Goal: Task Accomplishment & Management: Manage account settings

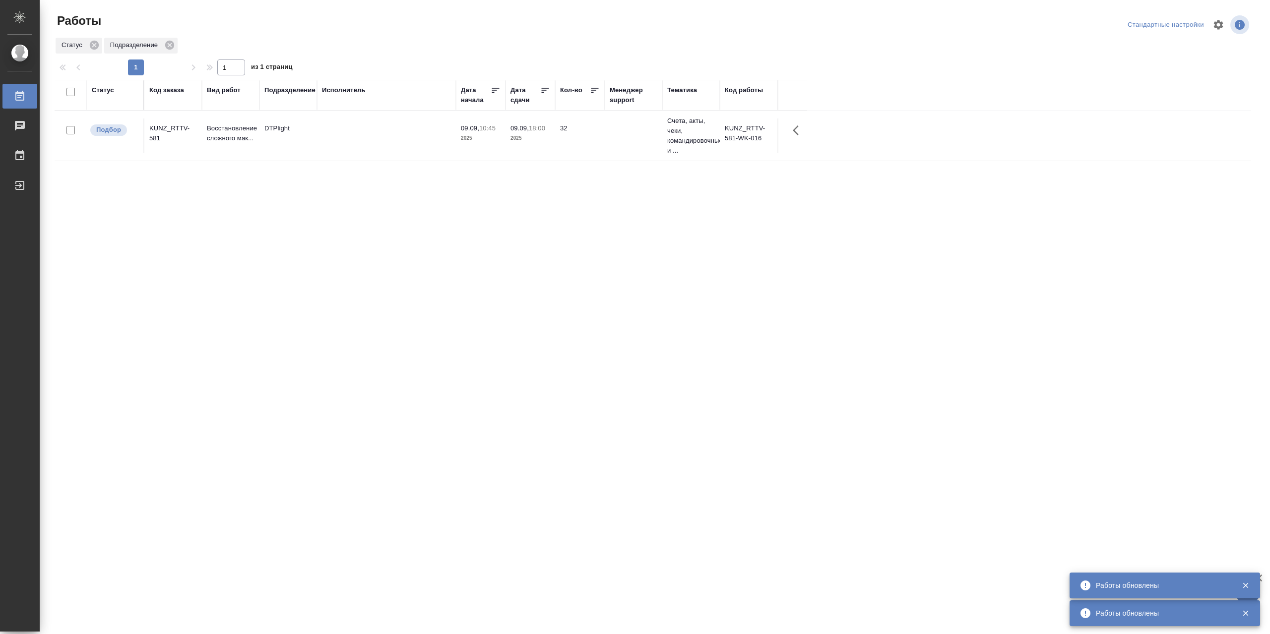
click at [341, 137] on td at bounding box center [386, 136] width 139 height 35
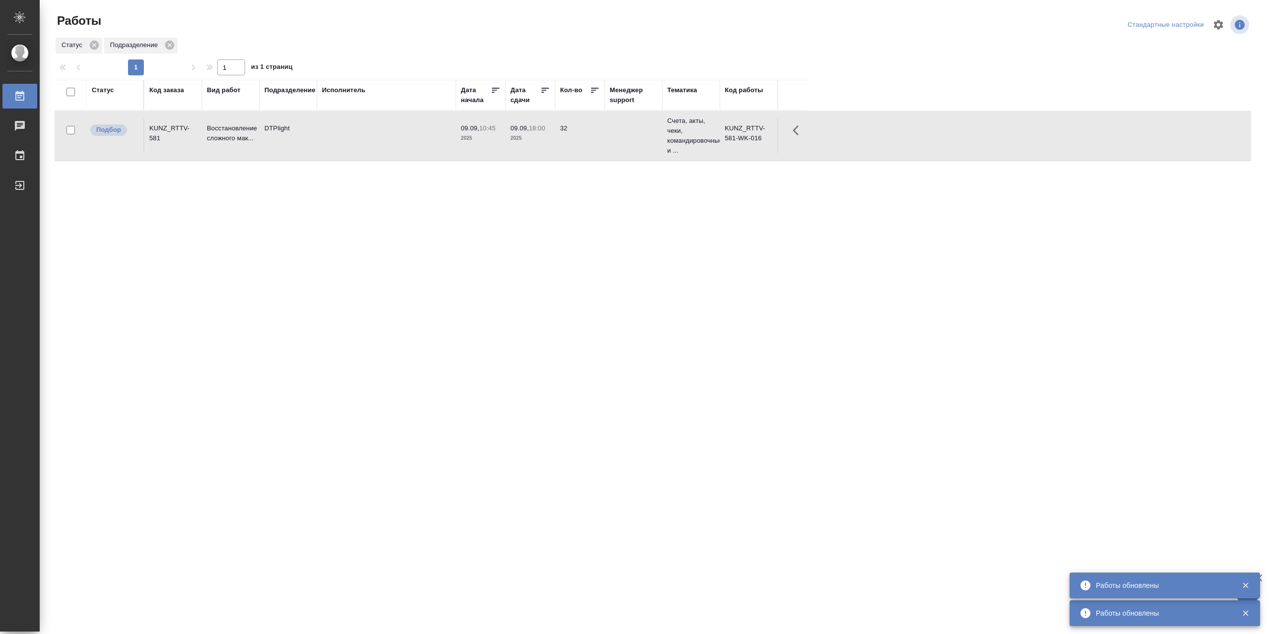
click at [341, 137] on td at bounding box center [386, 136] width 139 height 35
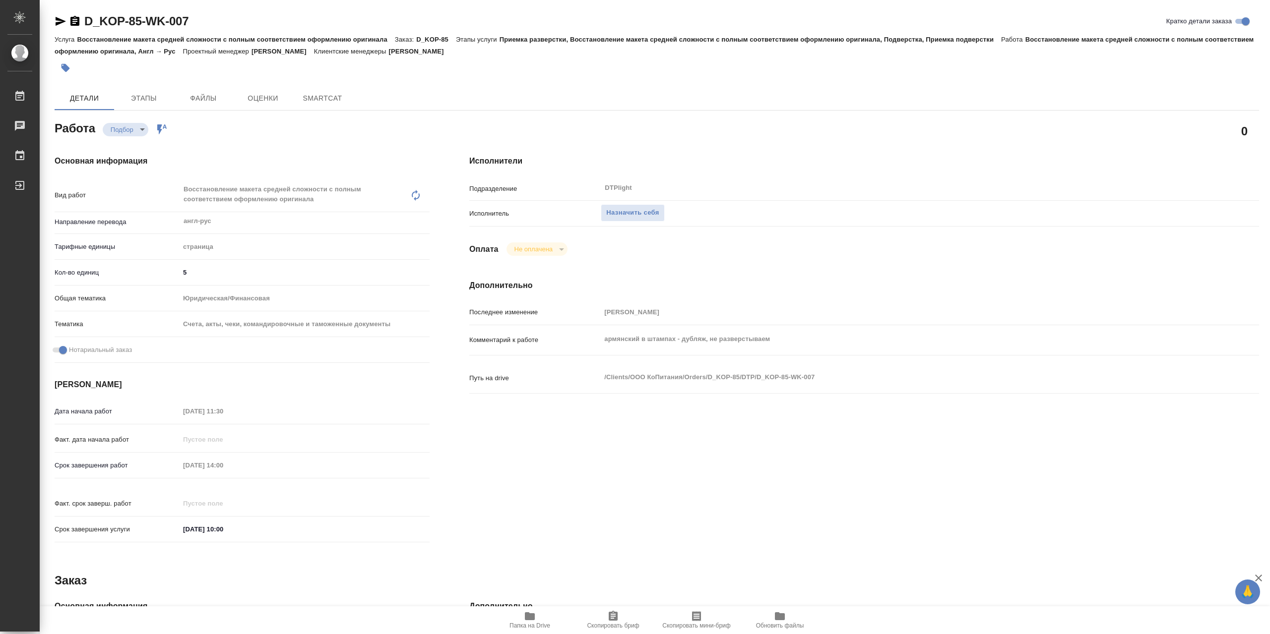
type textarea "x"
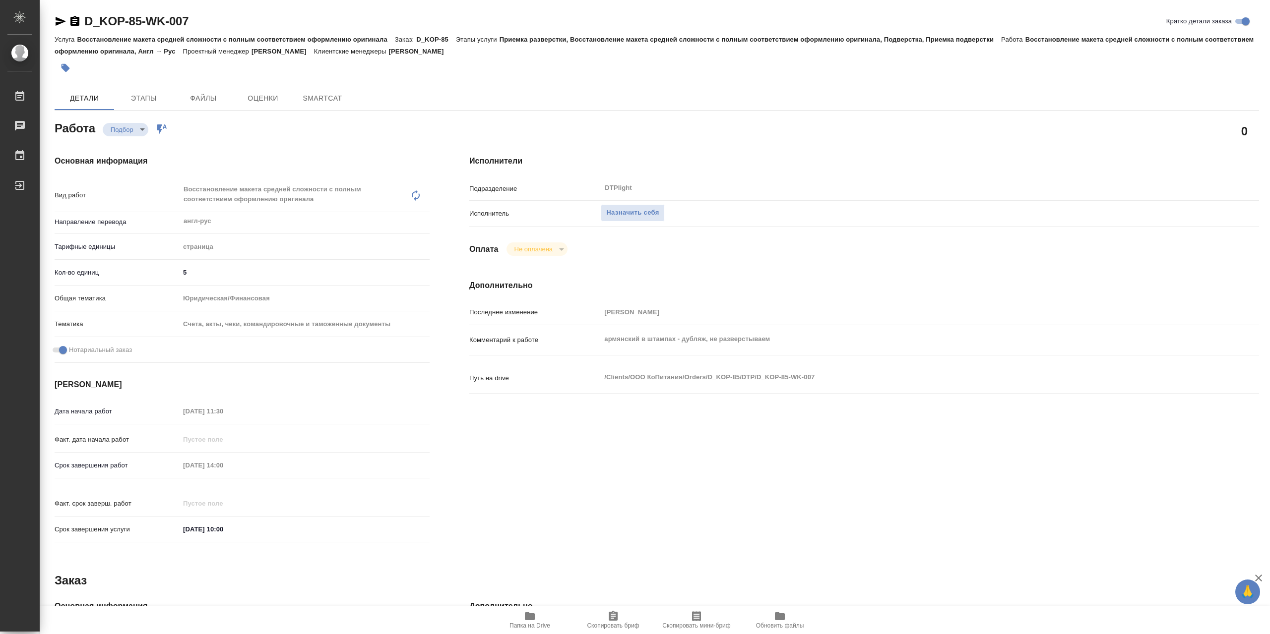
type textarea "x"
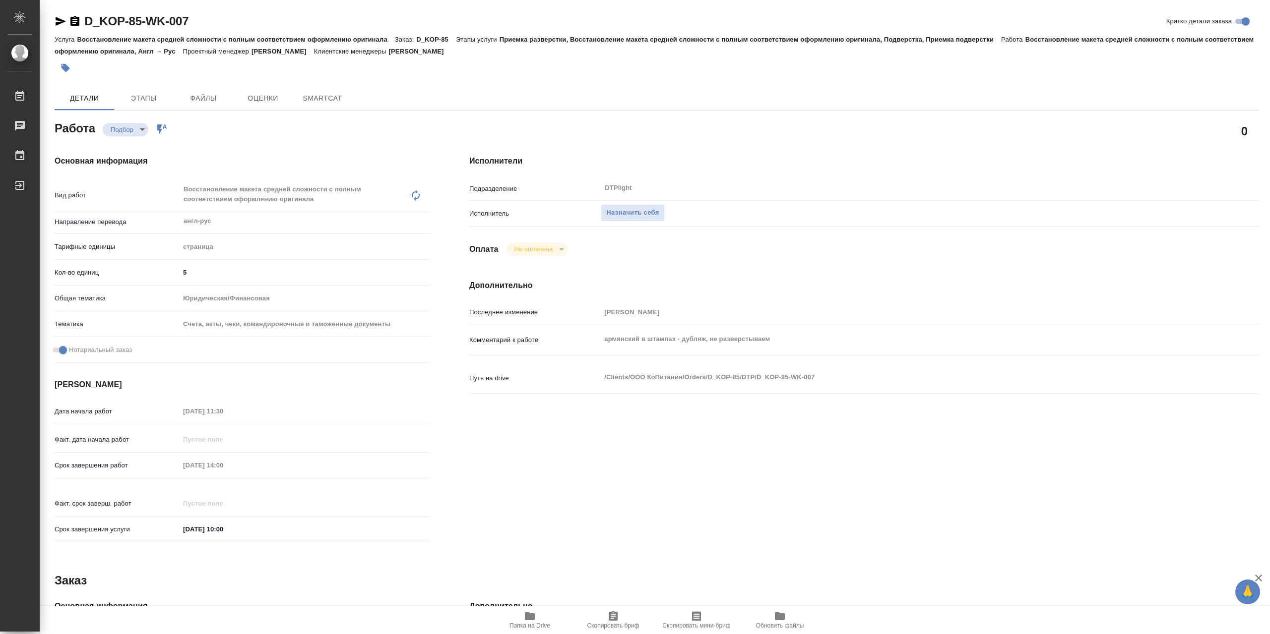
type textarea "x"
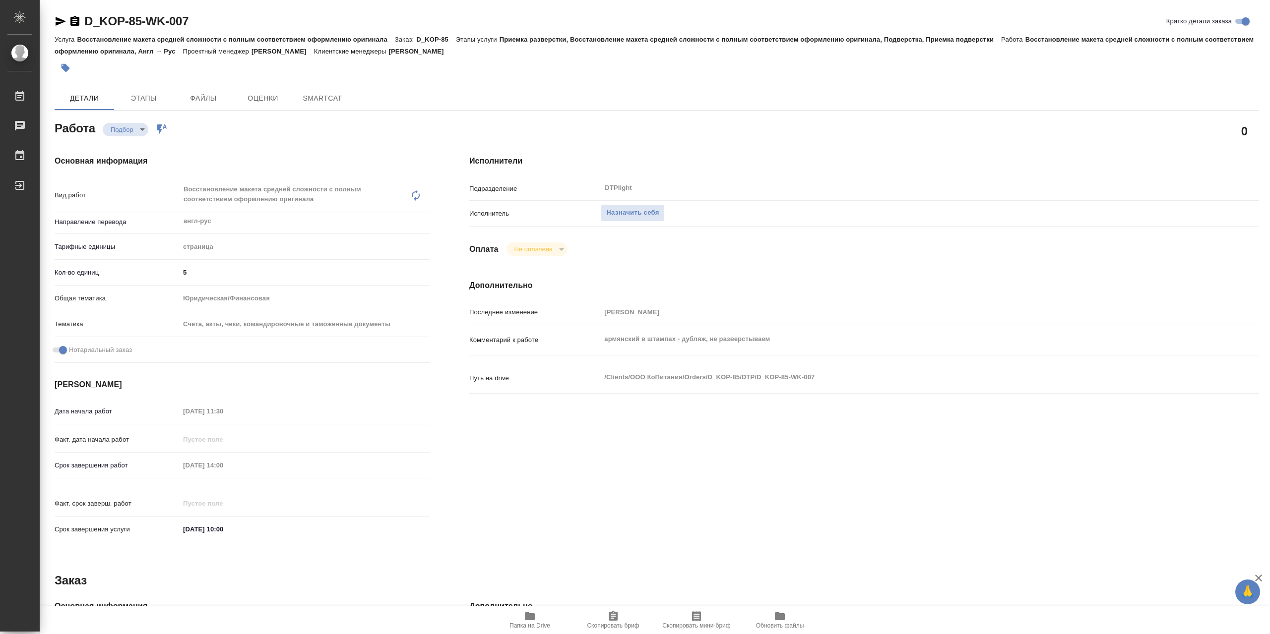
type textarea "x"
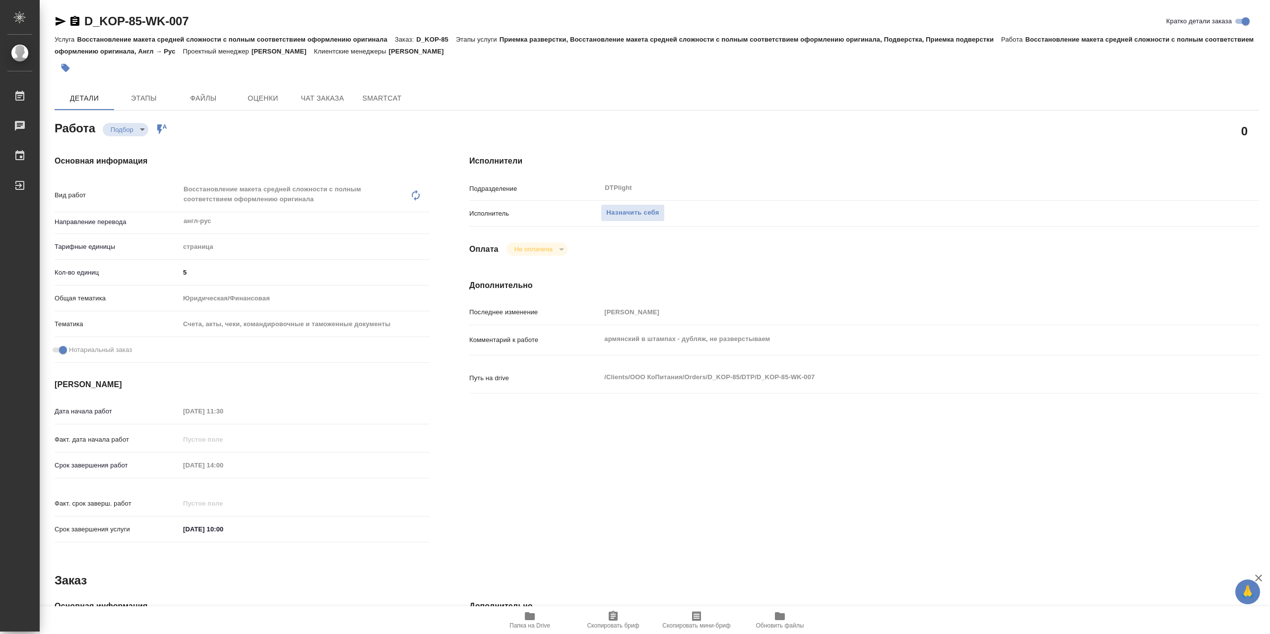
type textarea "x"
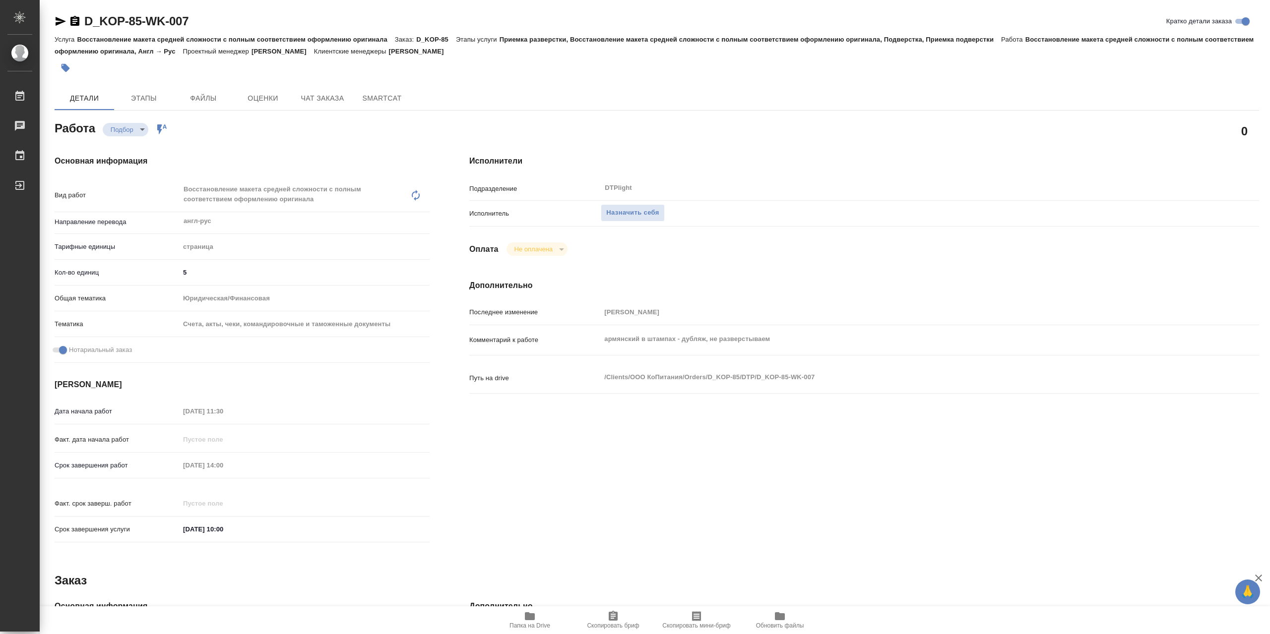
type textarea "x"
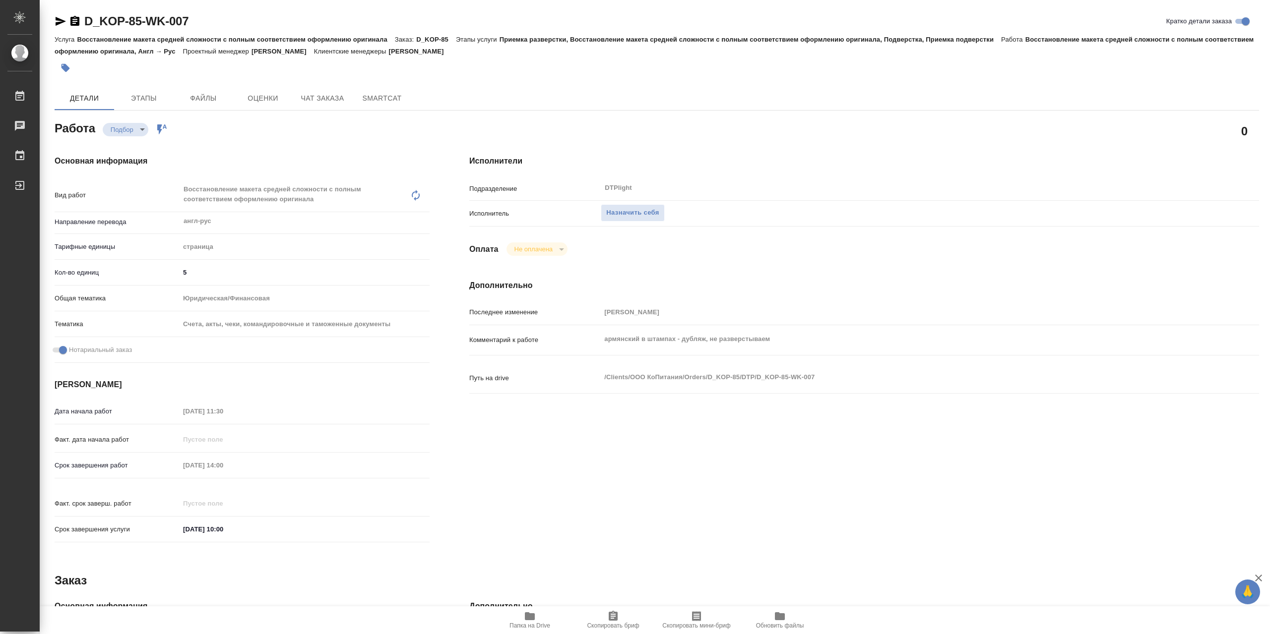
click at [534, 618] on icon "button" at bounding box center [530, 616] width 10 height 8
click at [659, 208] on button "Назначить себя" at bounding box center [632, 212] width 63 height 17
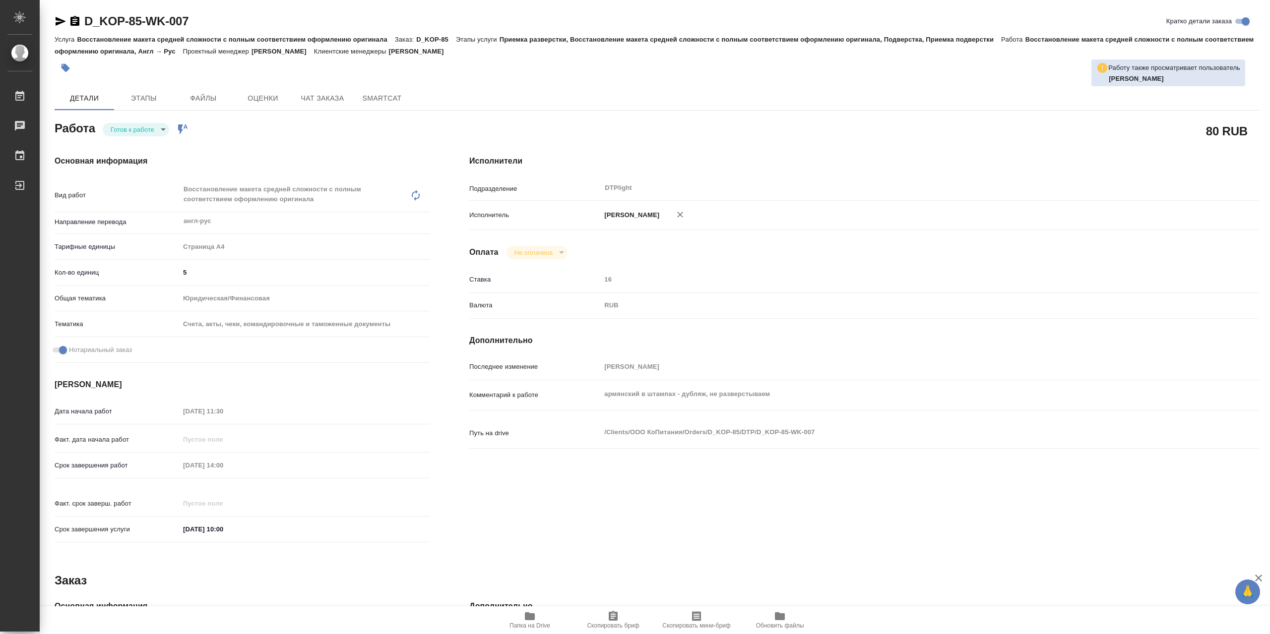
click at [145, 122] on div "Работа [PERSON_NAME] к работе readyForWork Работа включена в последовательность" at bounding box center [242, 128] width 375 height 18
click at [149, 130] on body "🙏 .cls-1 fill:#fff; AWATERA Сархатов [PERSON_NAME] Работы 0 Чаты График Выйти D…" at bounding box center [635, 317] width 1270 height 634
click at [149, 128] on li "В работе" at bounding box center [136, 132] width 66 height 17
type textarea "x"
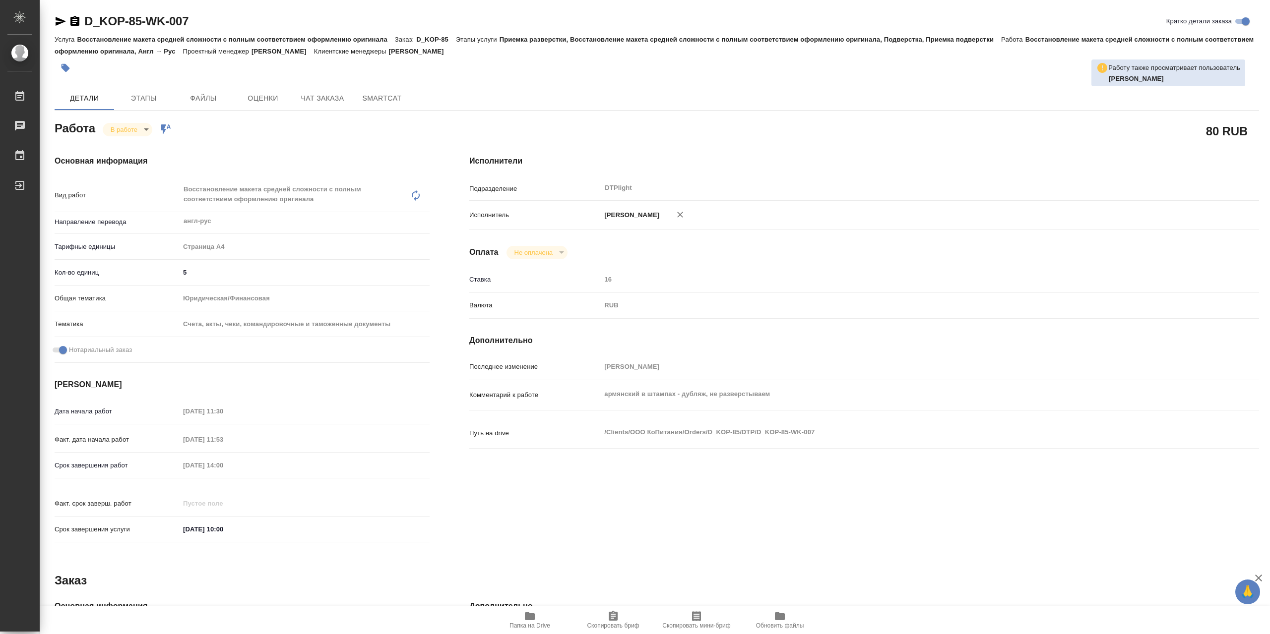
type textarea "x"
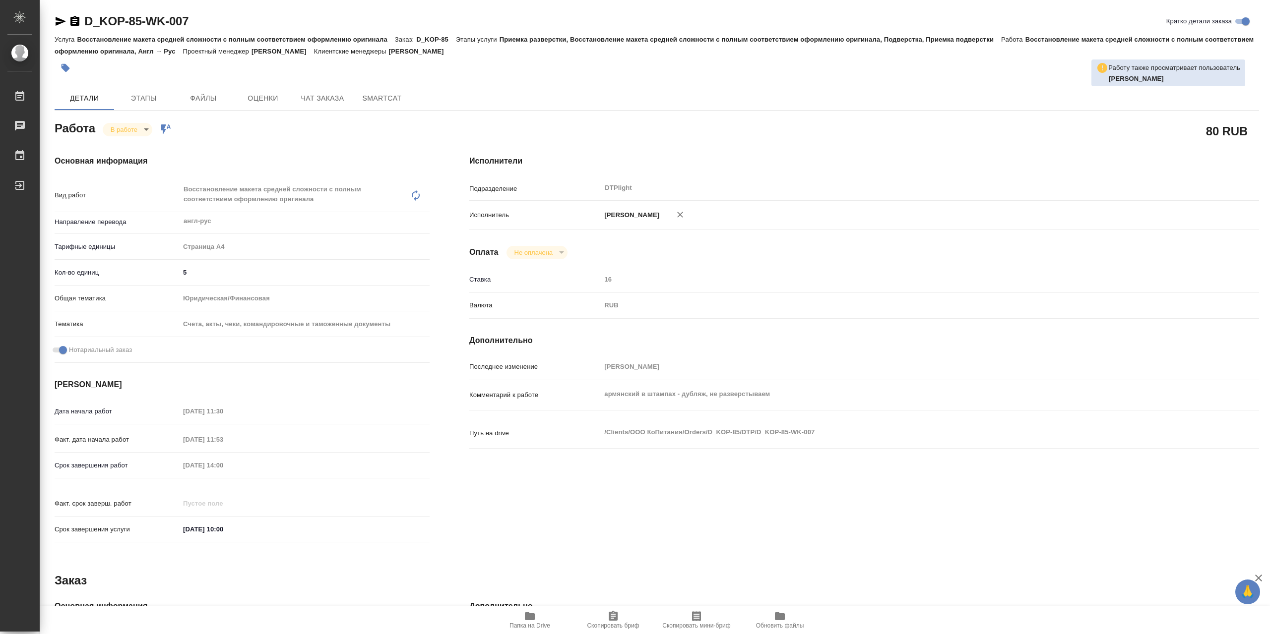
type textarea "x"
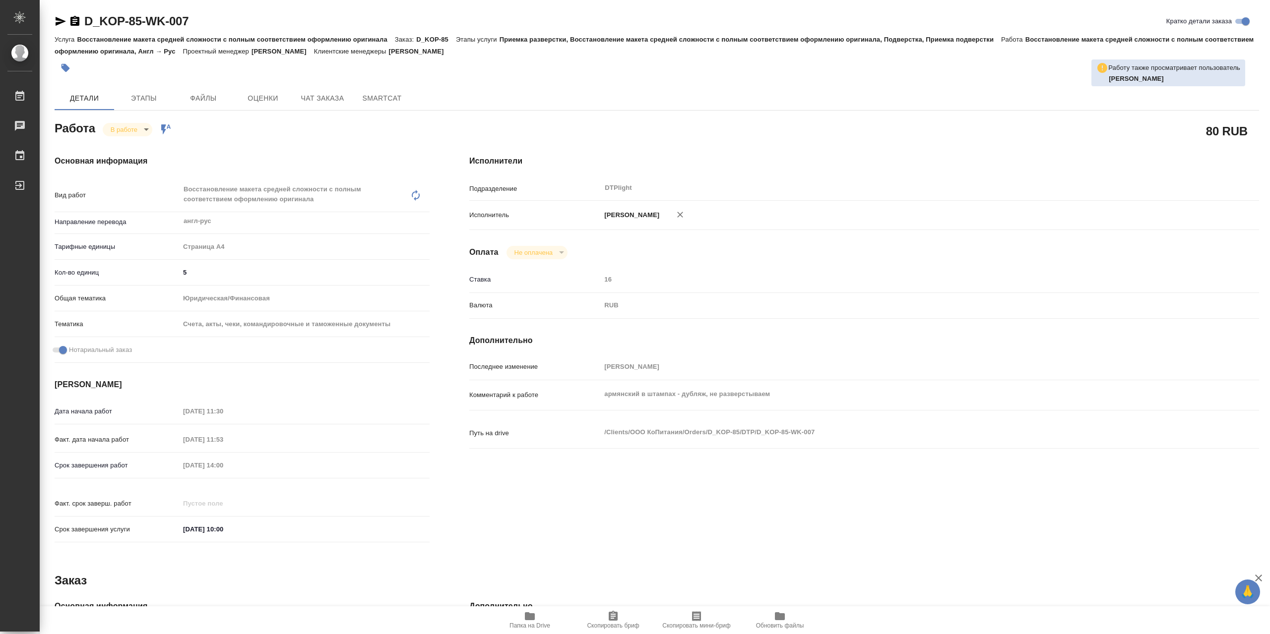
type textarea "x"
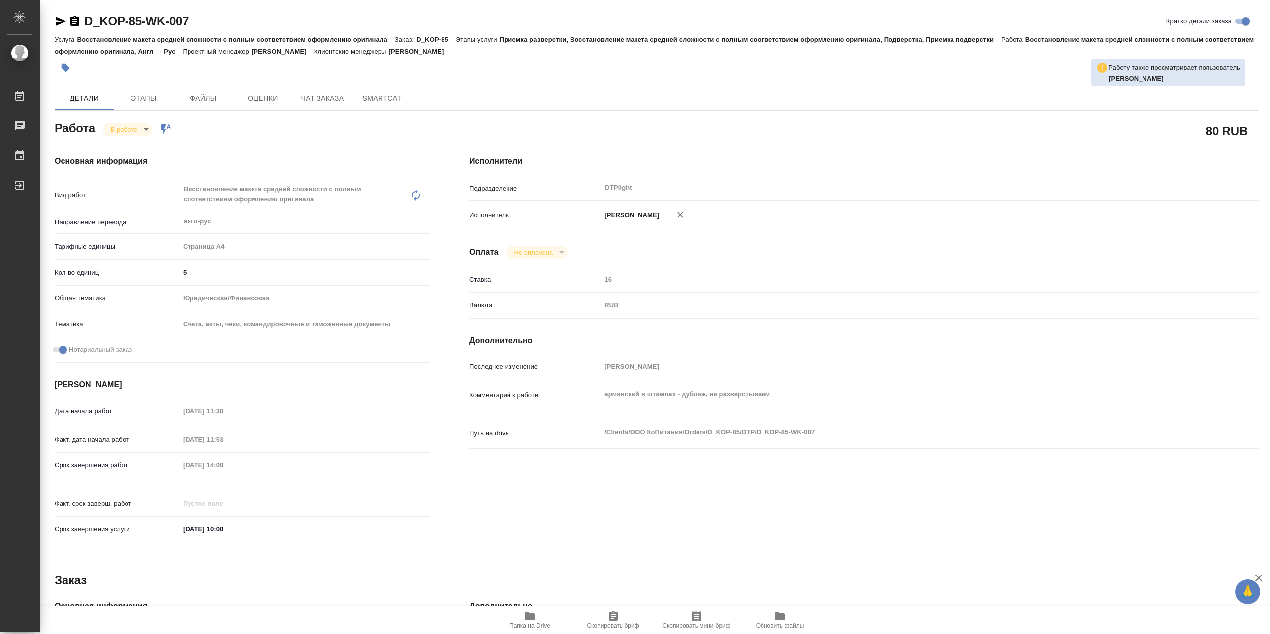
type textarea "x"
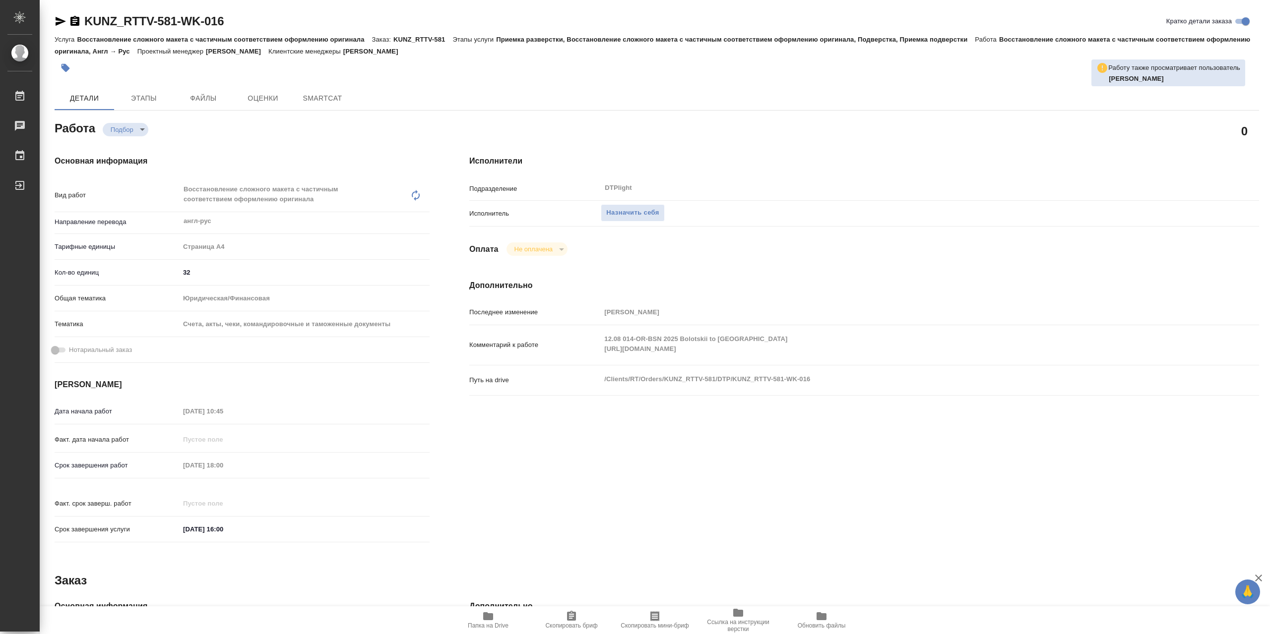
type textarea "x"
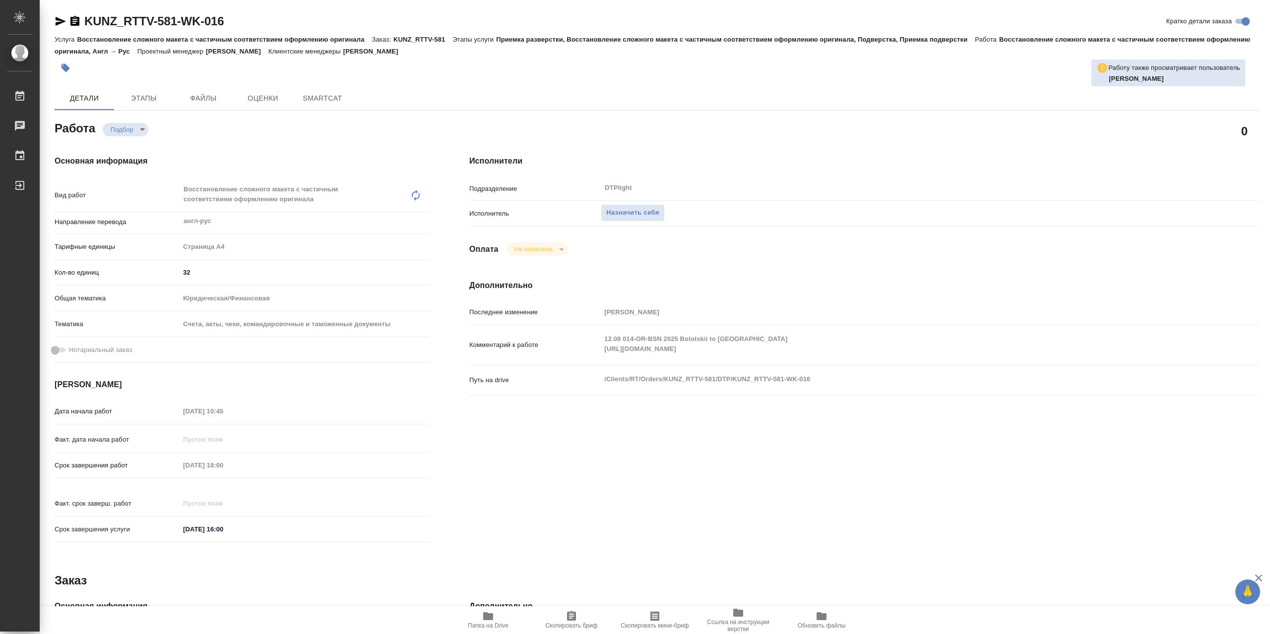
type textarea "x"
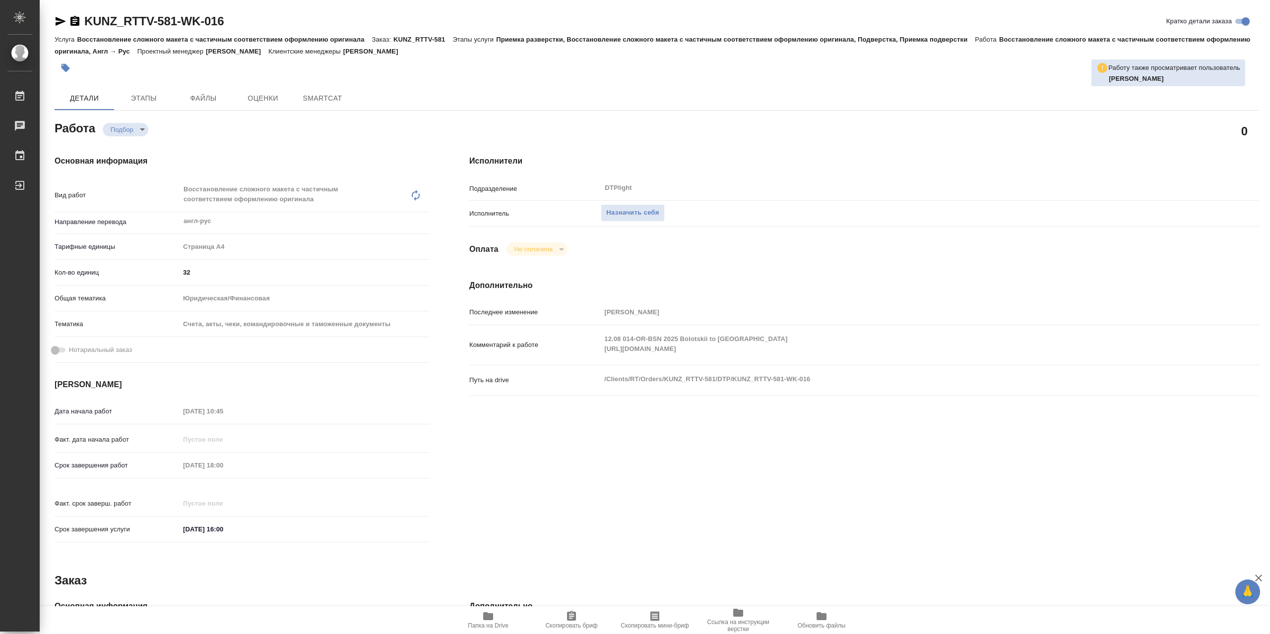
type textarea "x"
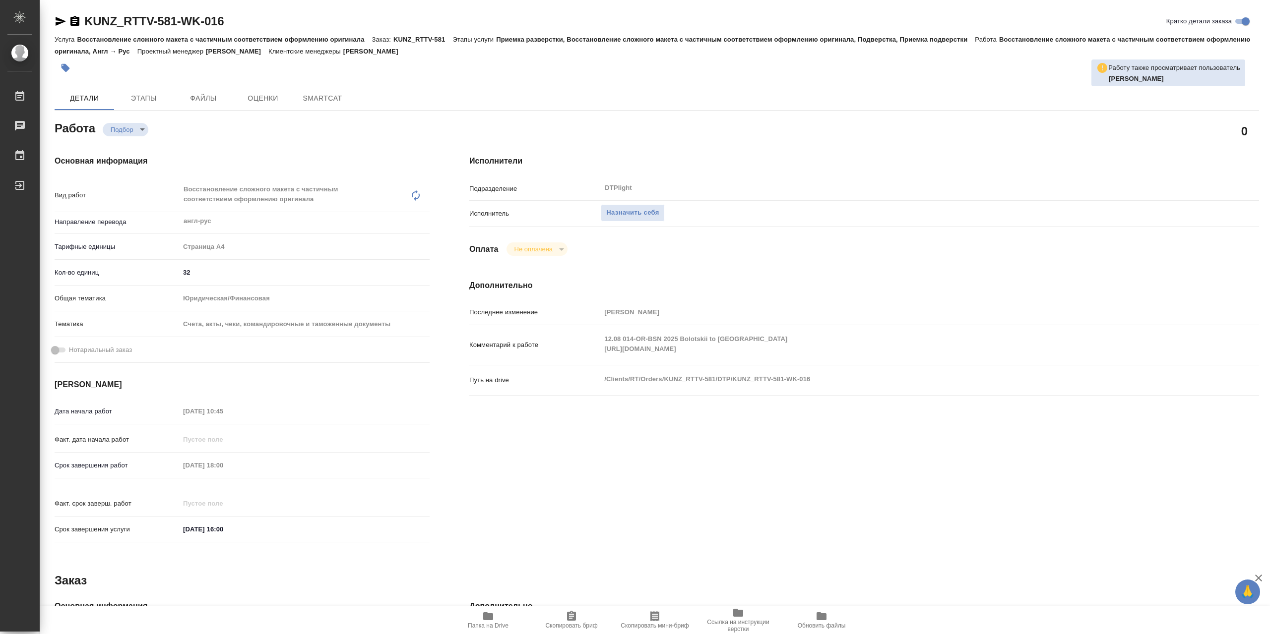
type textarea "x"
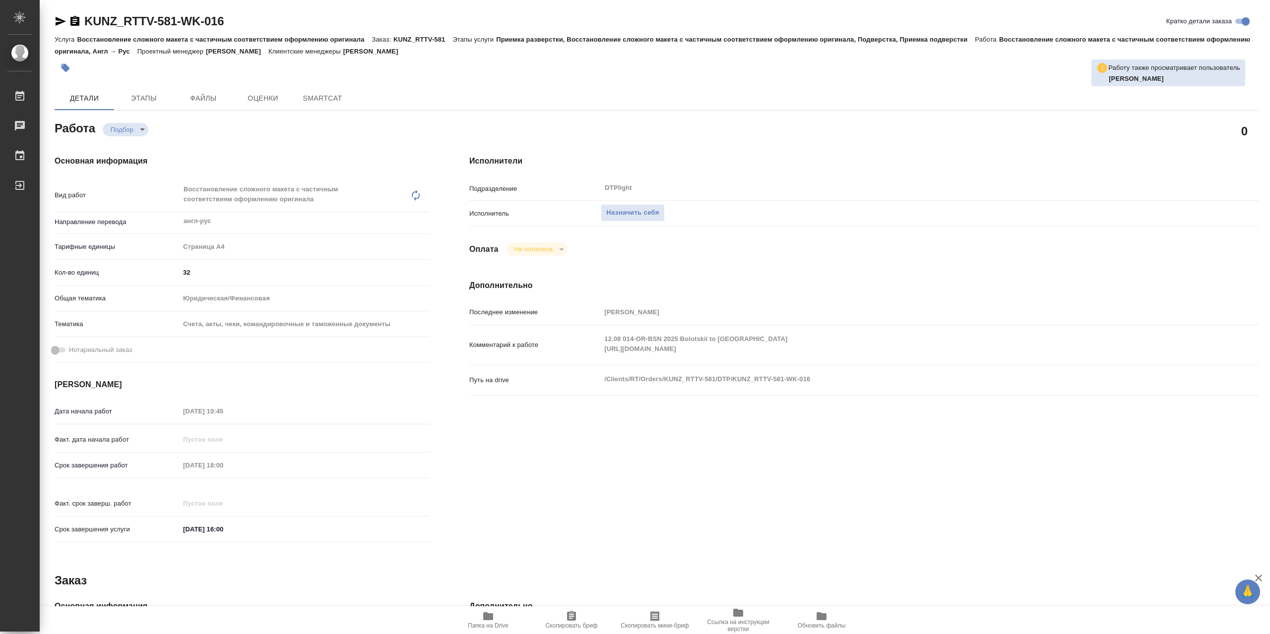
type textarea "x"
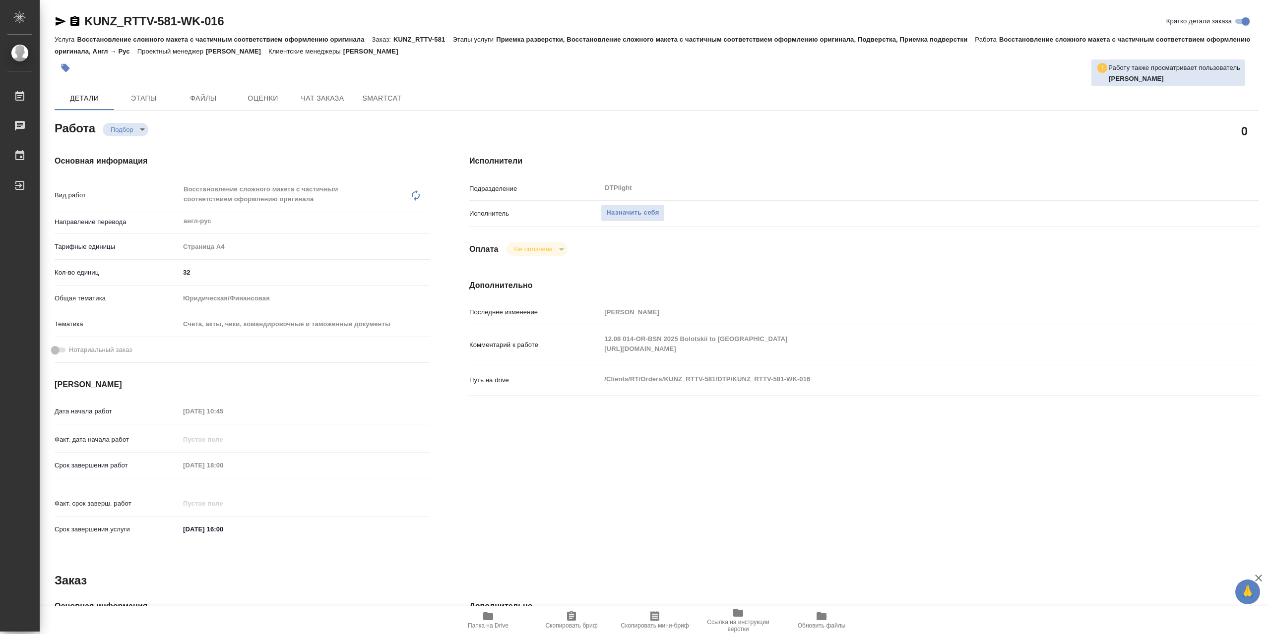
type textarea "x"
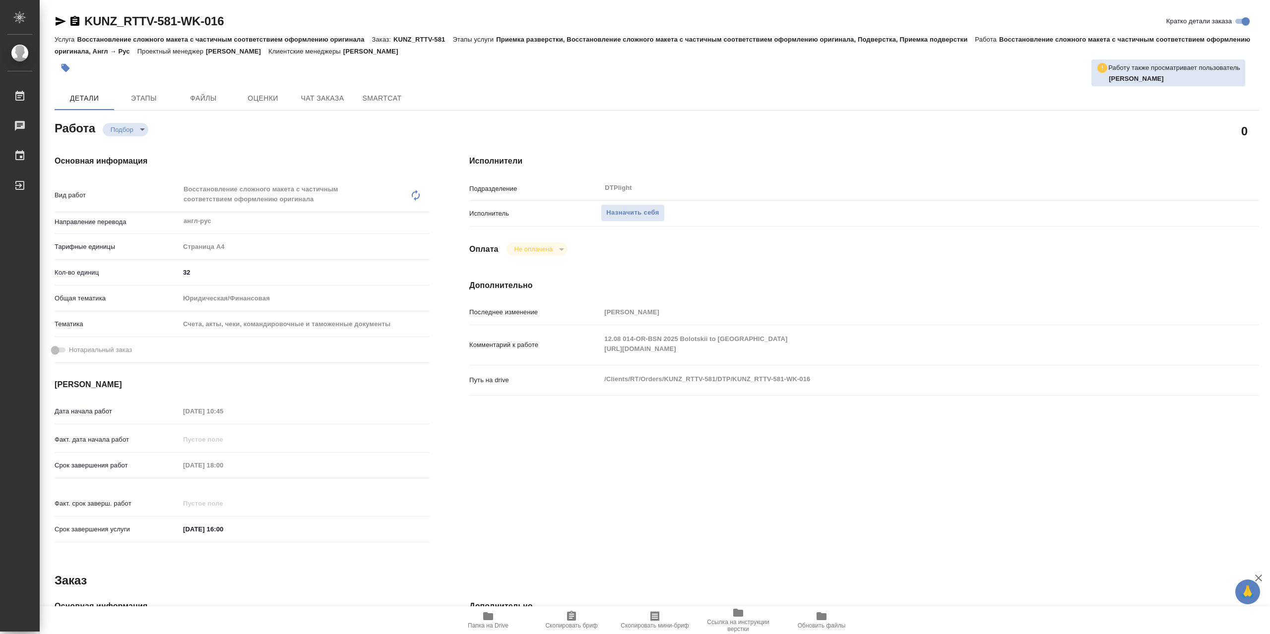
type textarea "x"
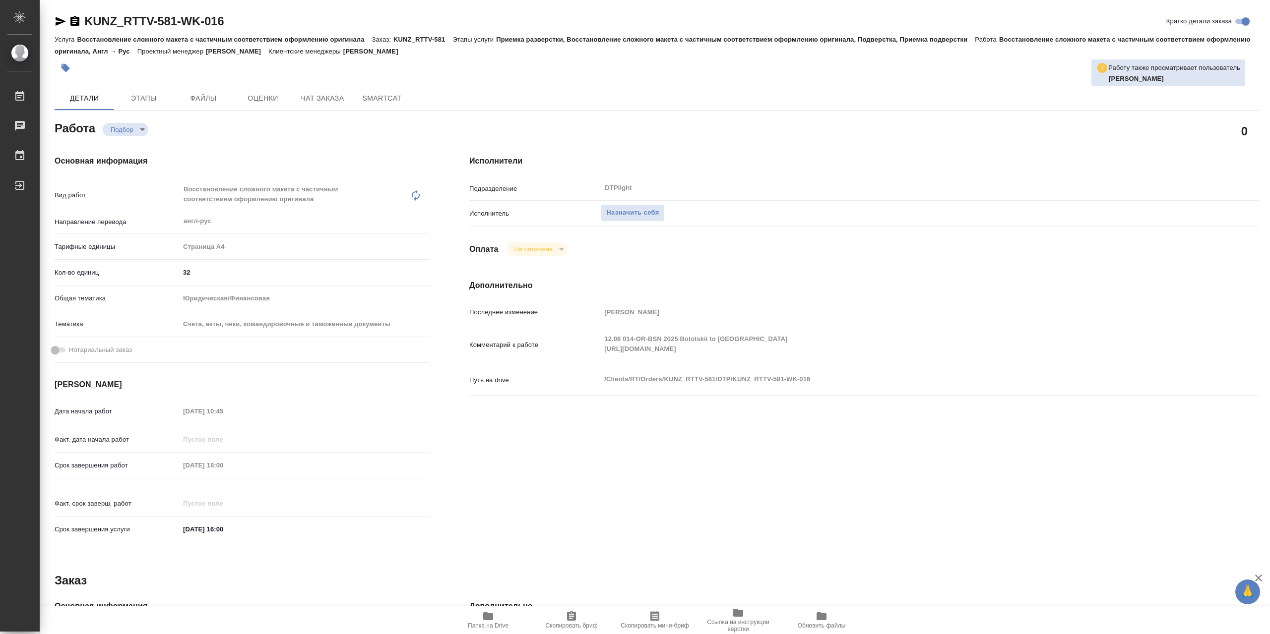
click at [499, 610] on span "Папка на Drive" at bounding box center [487, 619] width 71 height 19
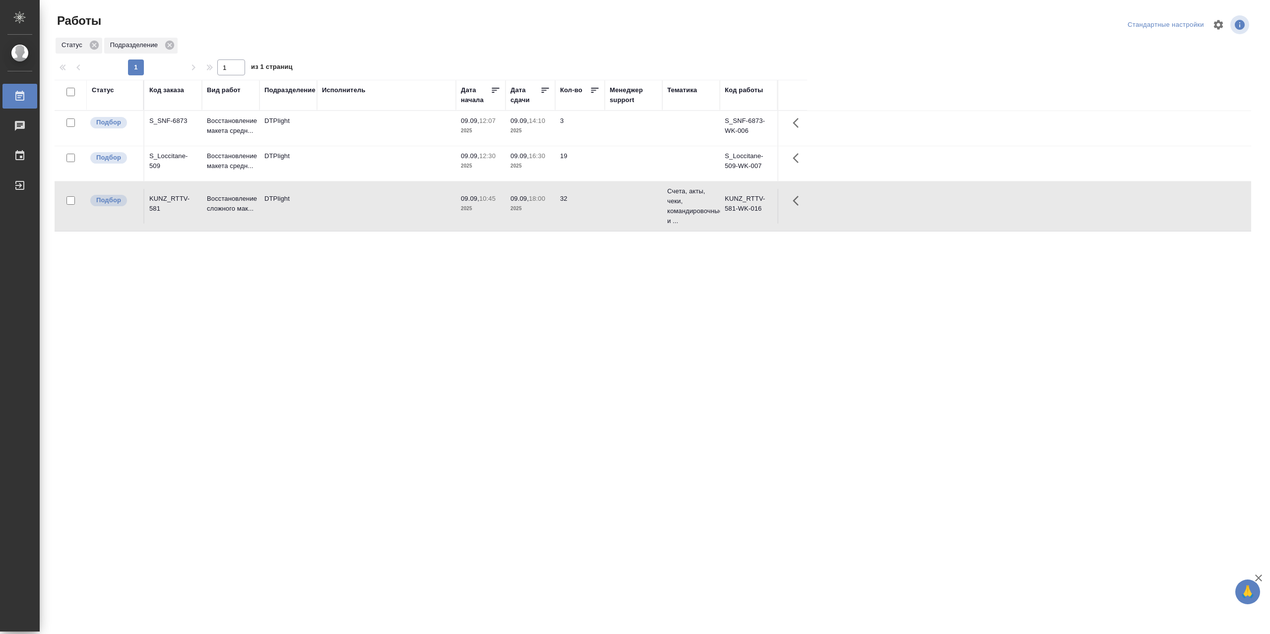
click at [347, 154] on td at bounding box center [386, 163] width 139 height 35
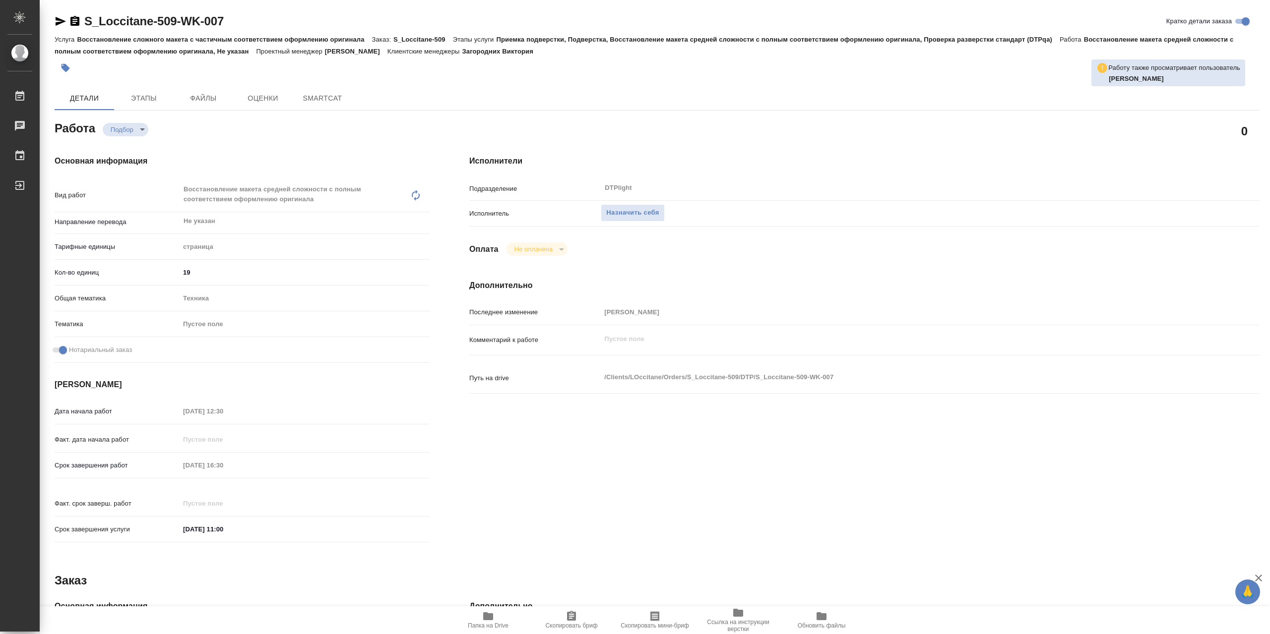
type textarea "x"
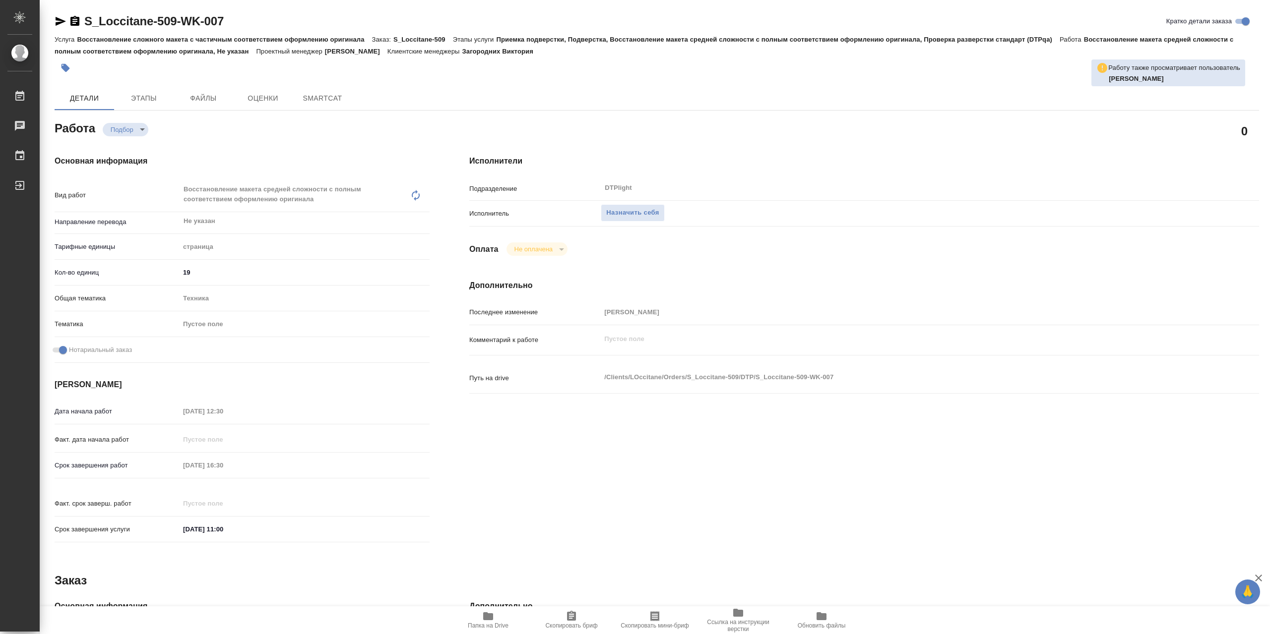
type textarea "x"
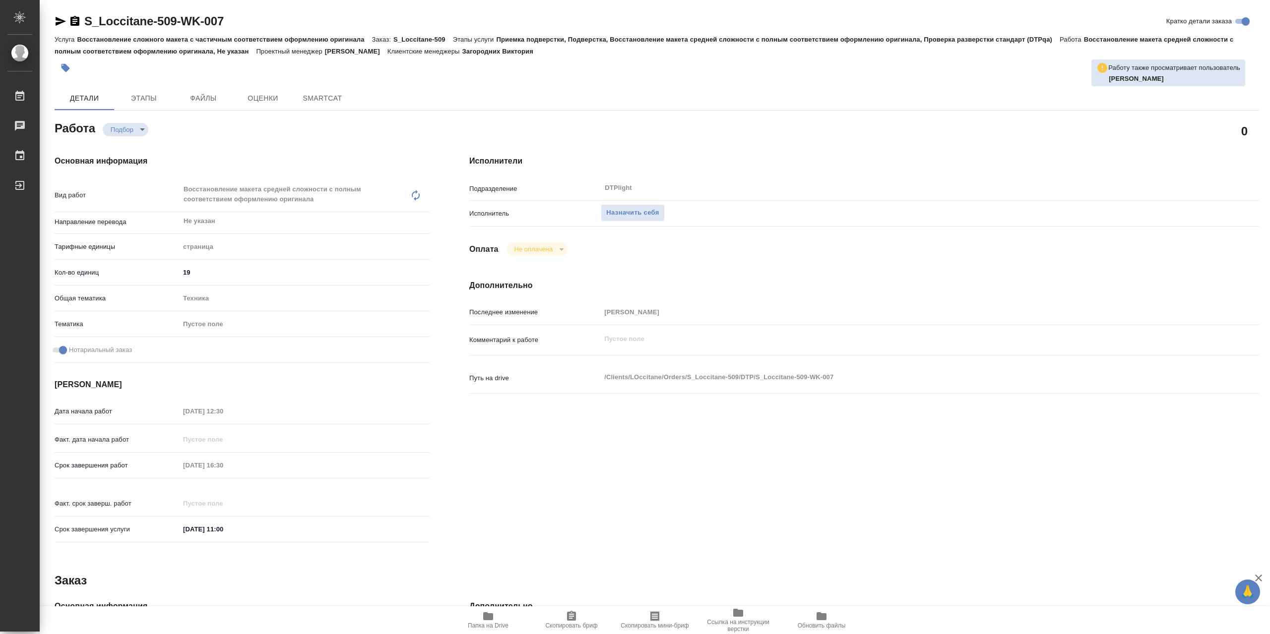
type textarea "x"
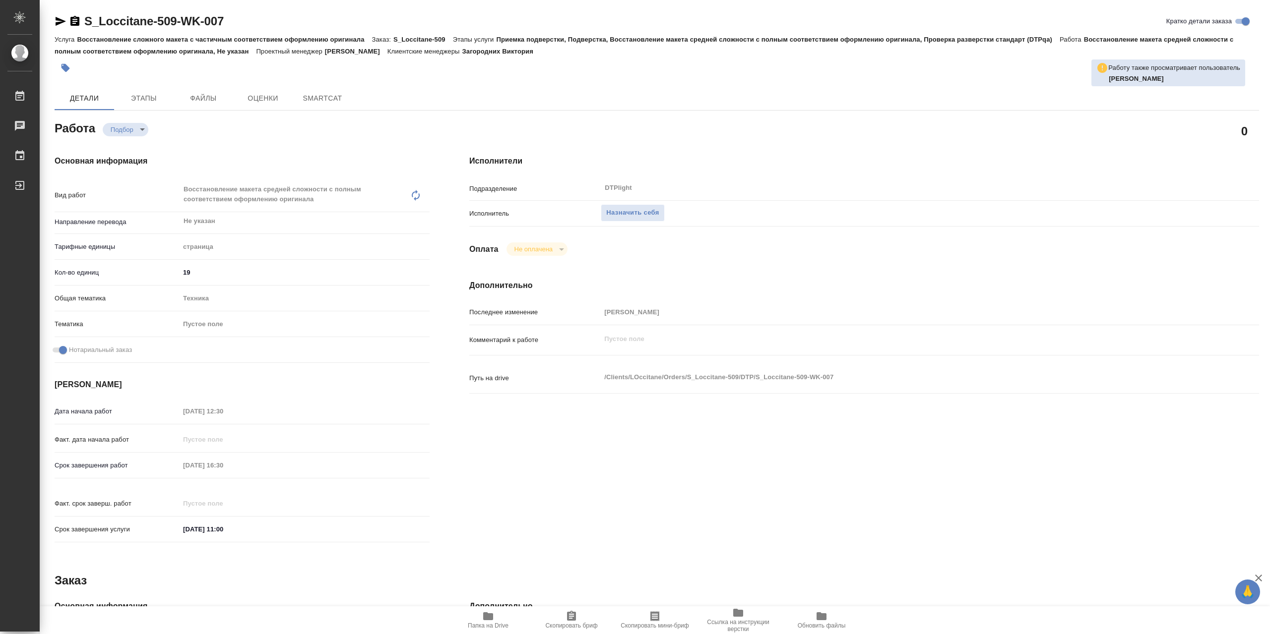
type textarea "x"
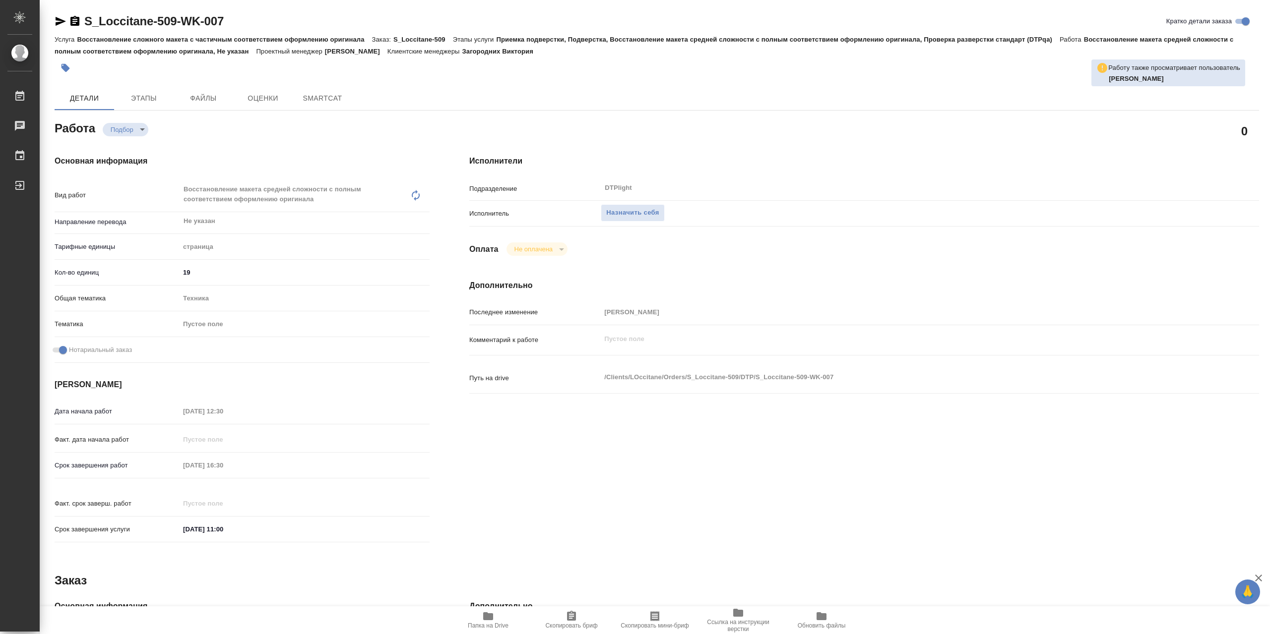
type textarea "x"
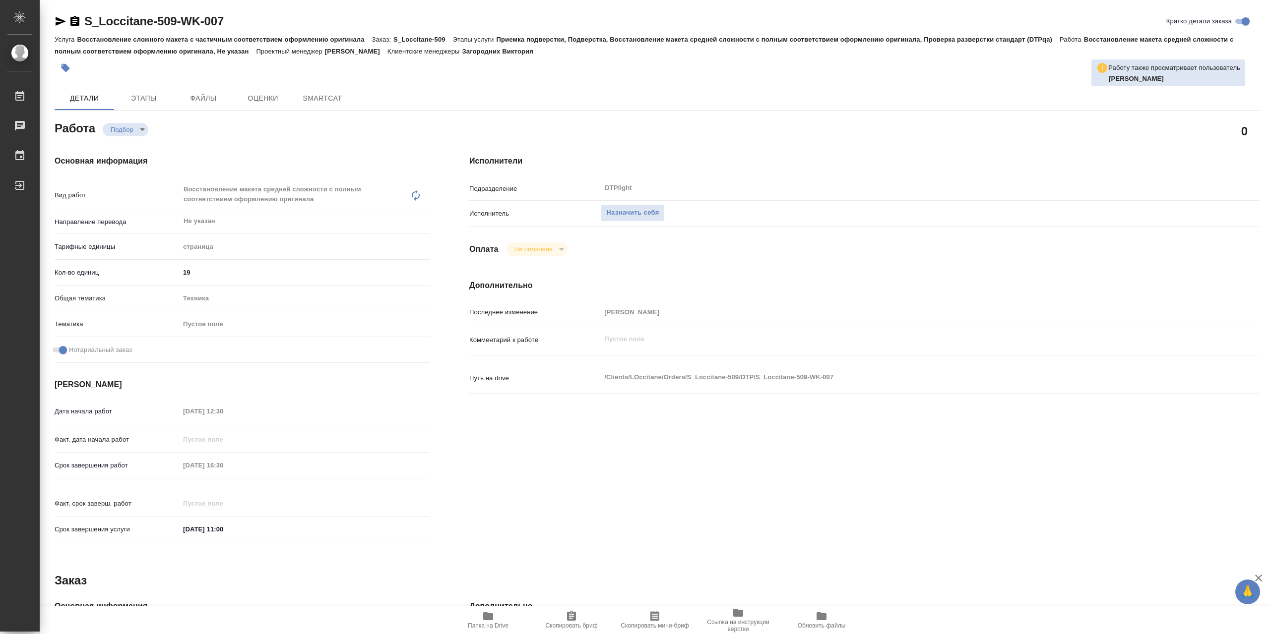
type textarea "x"
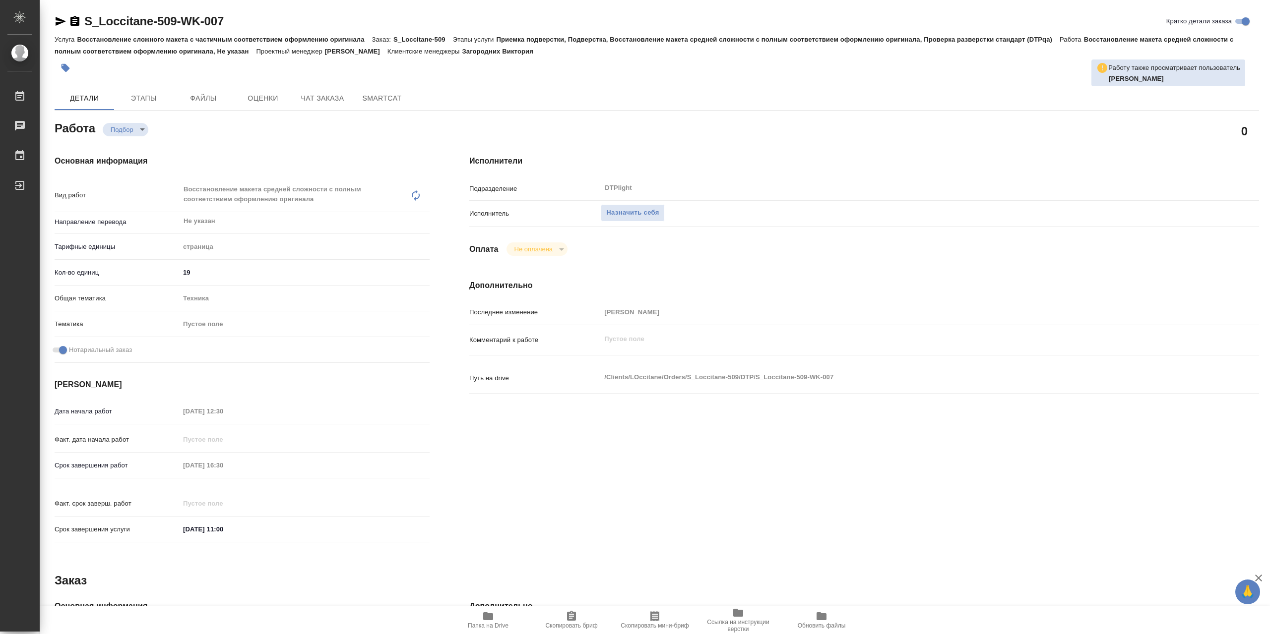
click at [494, 622] on icon "button" at bounding box center [488, 616] width 12 height 12
type textarea "x"
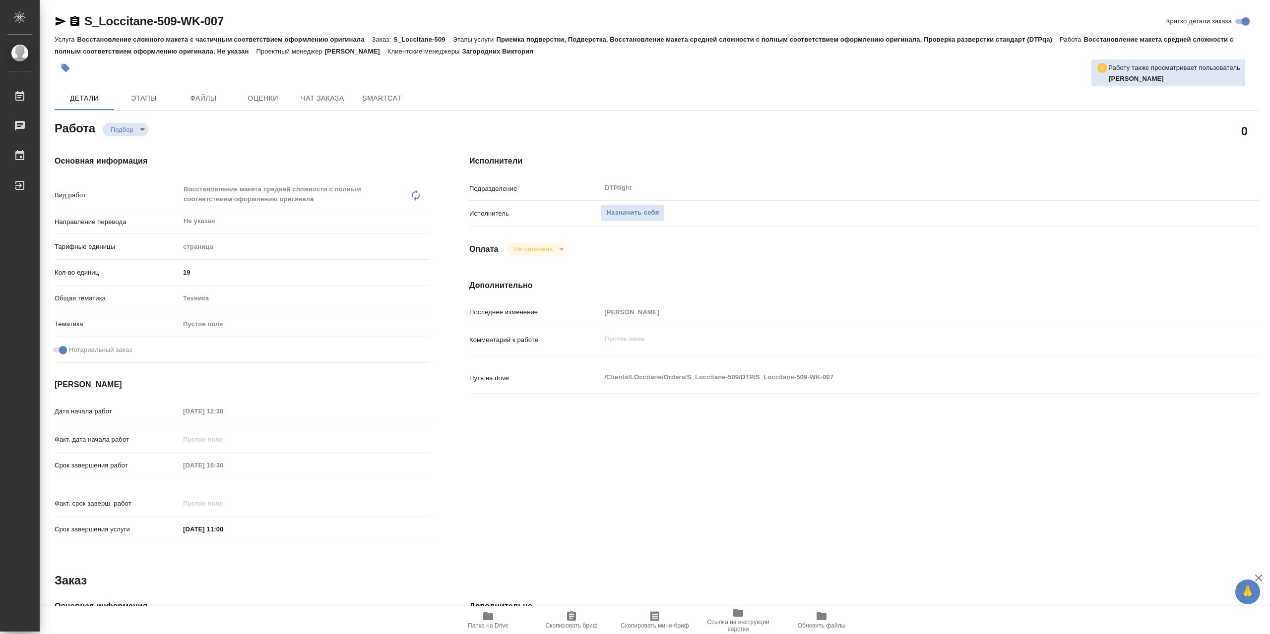
type textarea "x"
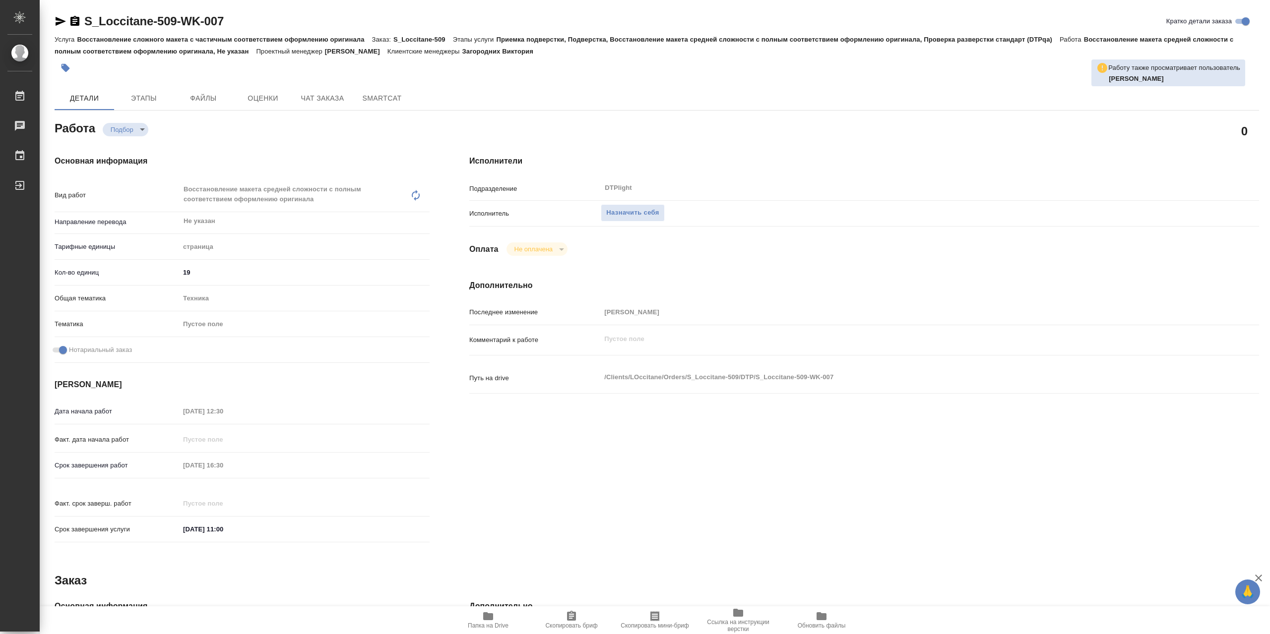
type textarea "x"
click at [654, 231] on div "Исполнитель Назначить себя" at bounding box center [864, 218] width 790 height 26
click at [646, 214] on span "Назначить себя" at bounding box center [632, 212] width 53 height 11
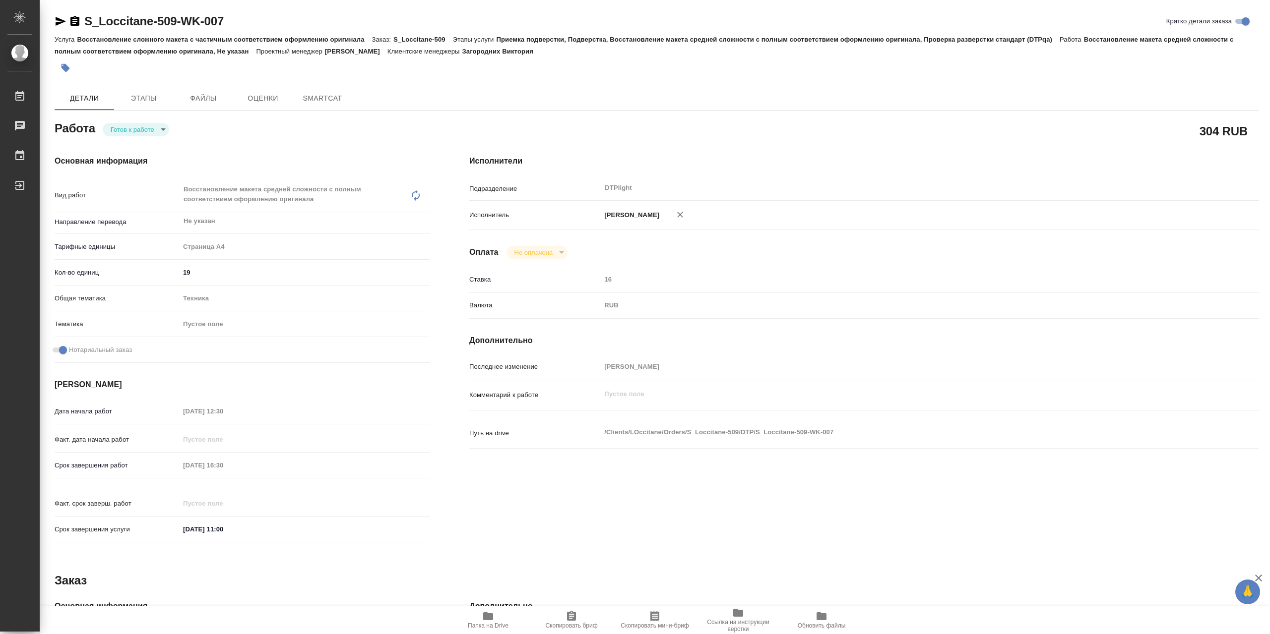
type textarea "x"
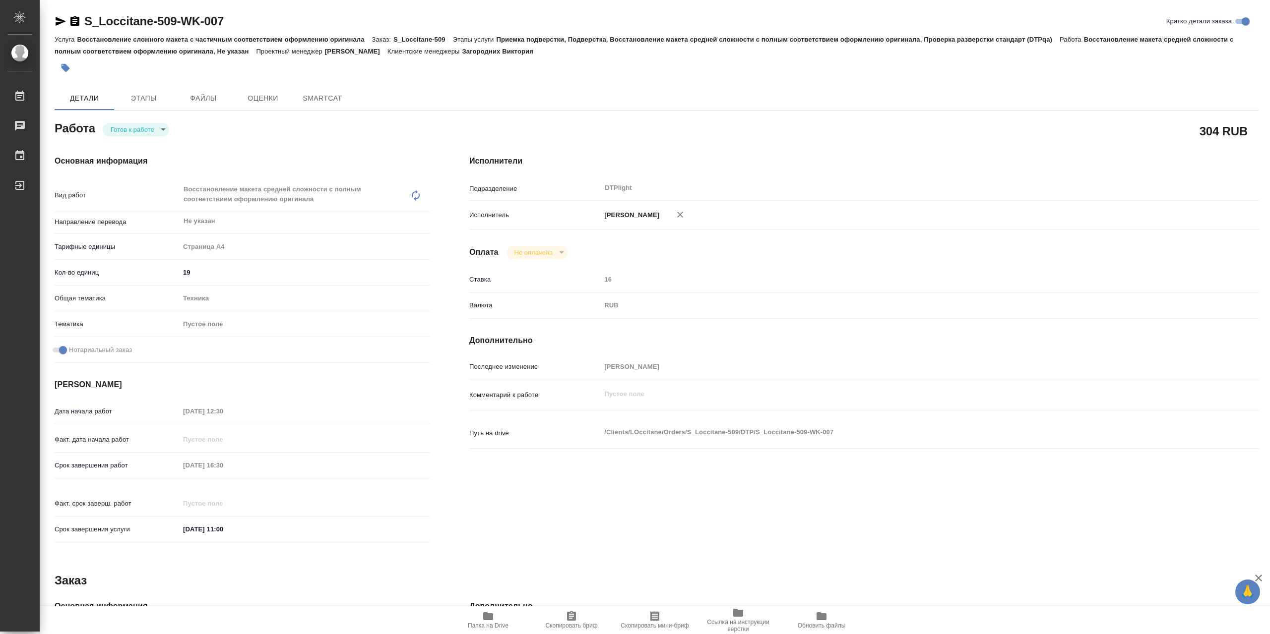
type textarea "x"
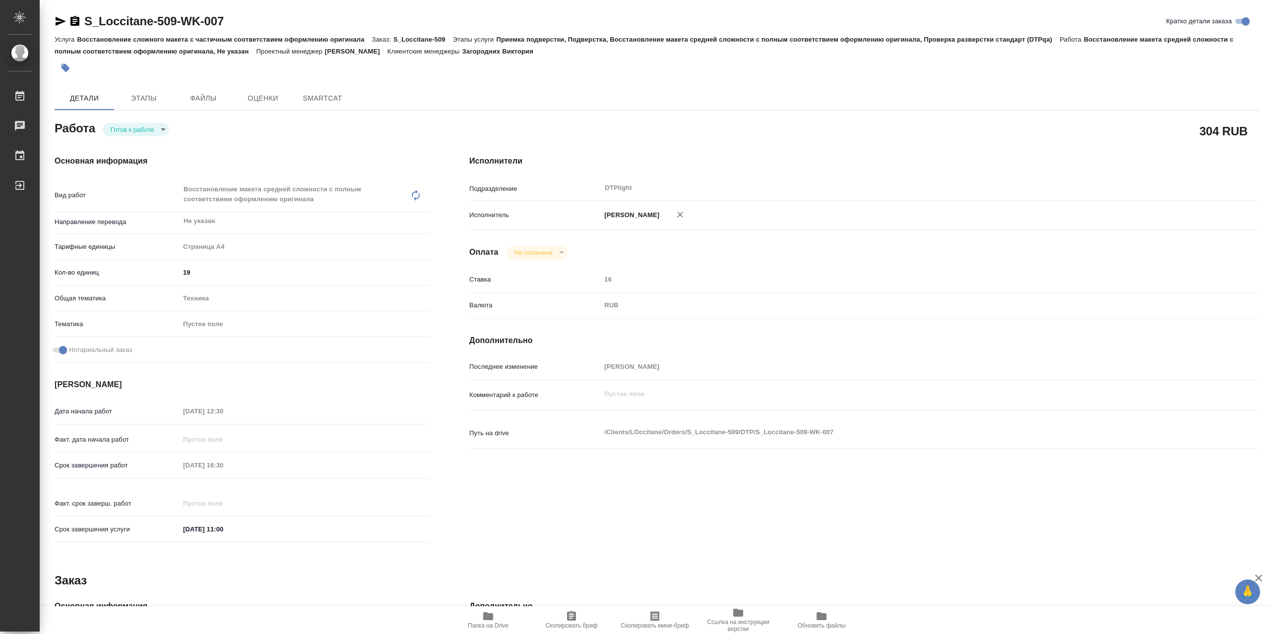
type textarea "x"
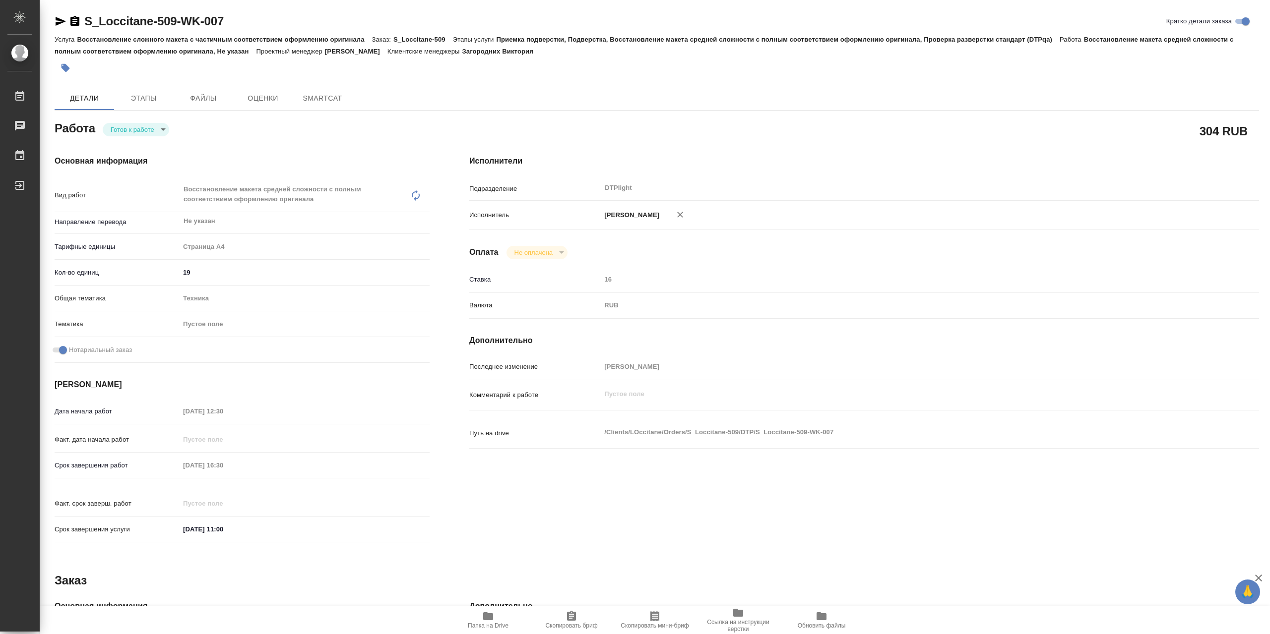
type textarea "x"
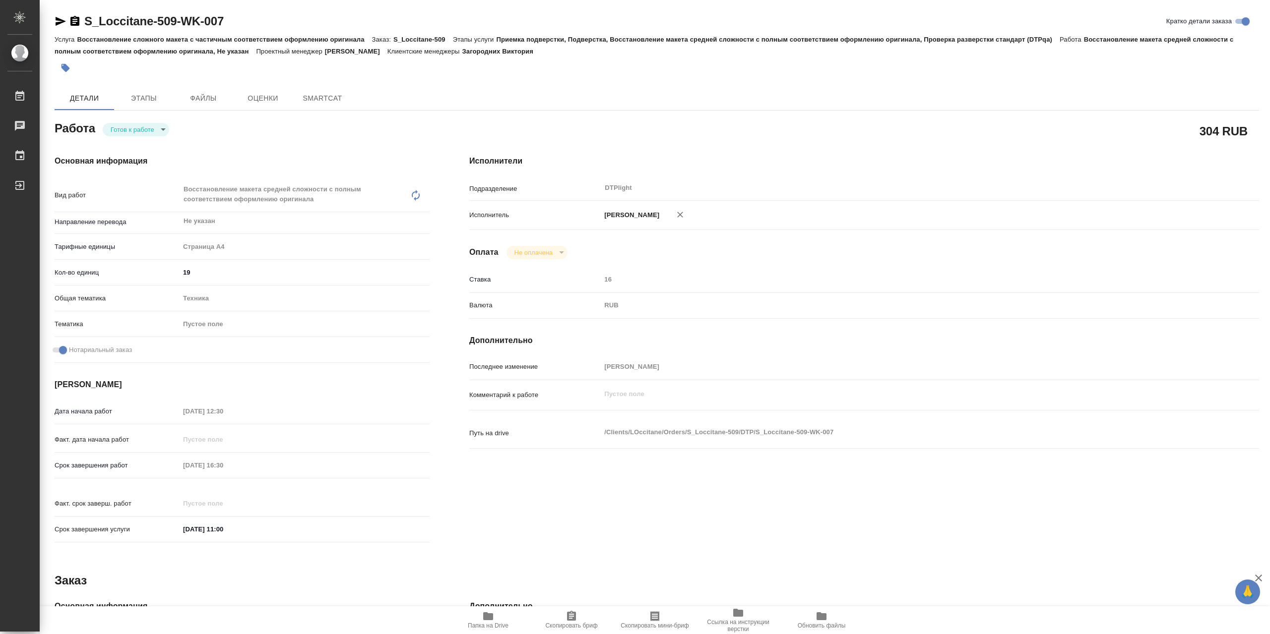
type textarea "x"
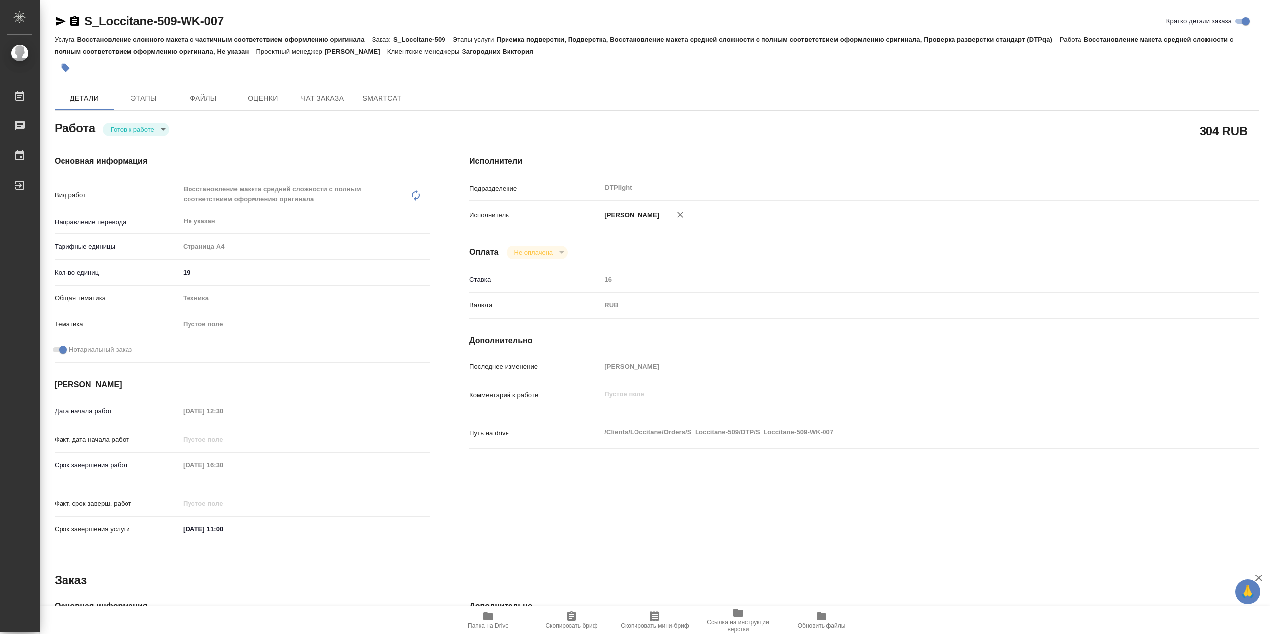
type textarea "x"
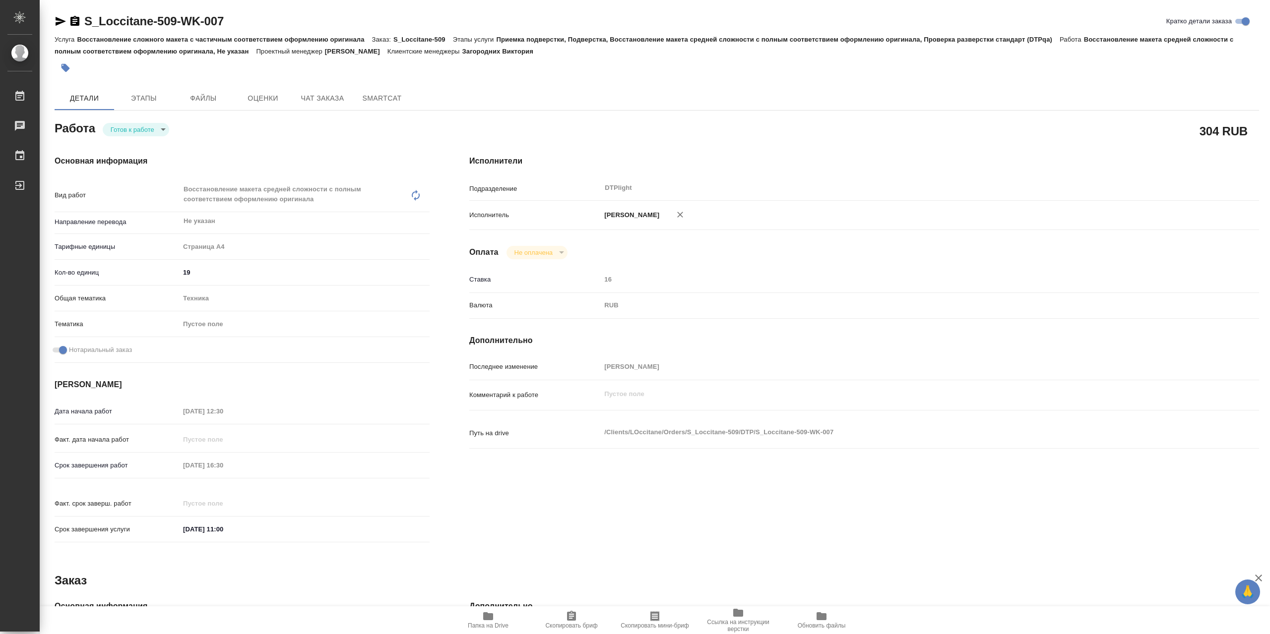
drag, startPoint x: 142, startPoint y: 147, endPoint x: 148, endPoint y: 138, distance: 10.3
click at [142, 146] on div "Основная информация Вид работ Восстановление макета средней сложности с полным …" at bounding box center [242, 351] width 415 height 433
type textarea "x"
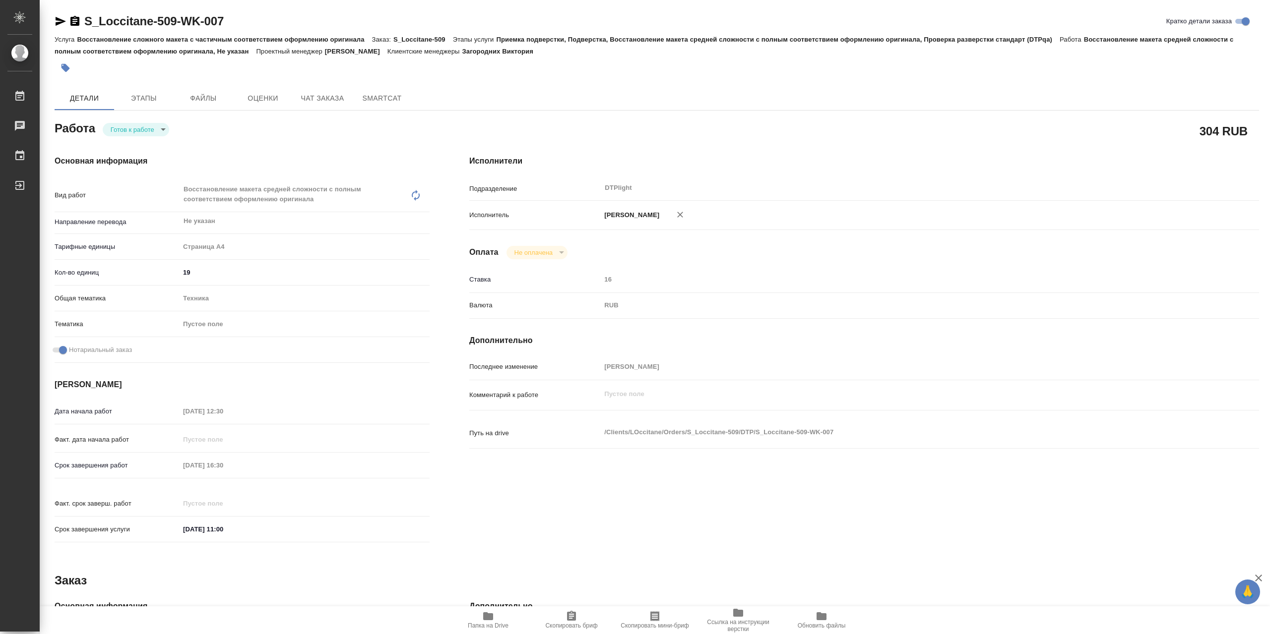
type textarea "x"
click at [152, 131] on body "🙏 .cls-1 fill:#fff; AWATERA Сархатов [PERSON_NAME] Работы Чаты График Выйти S_L…" at bounding box center [635, 317] width 1270 height 634
click at [156, 131] on li "В работе" at bounding box center [136, 131] width 66 height 17
type textarea "x"
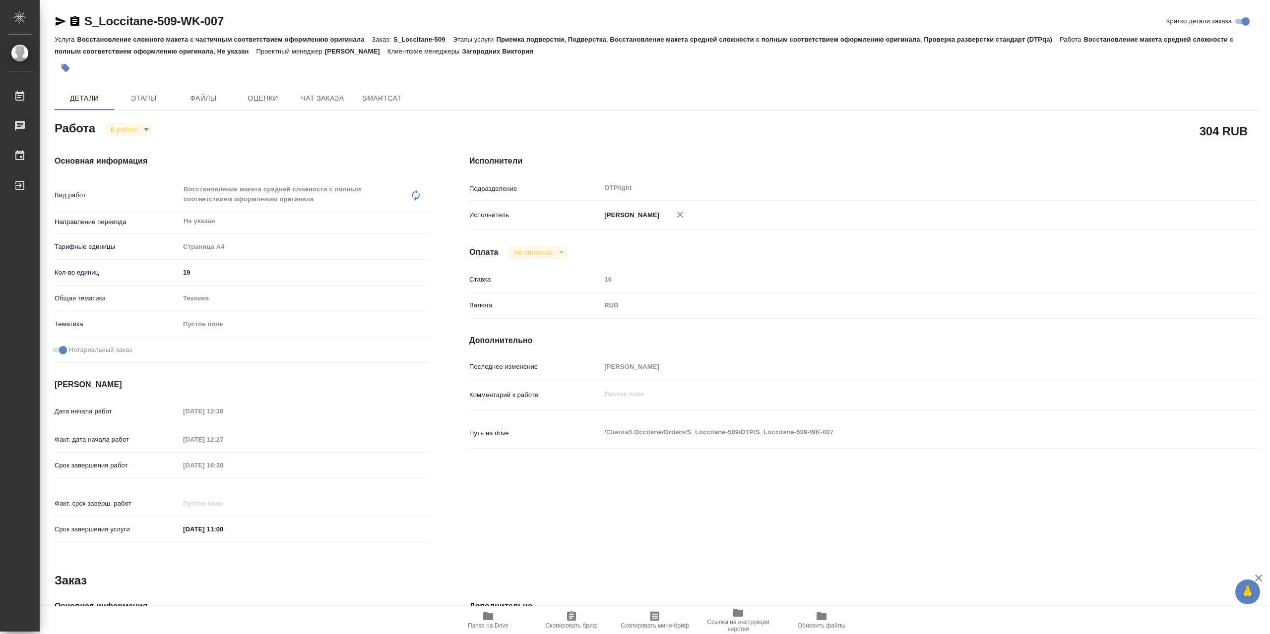
type textarea "x"
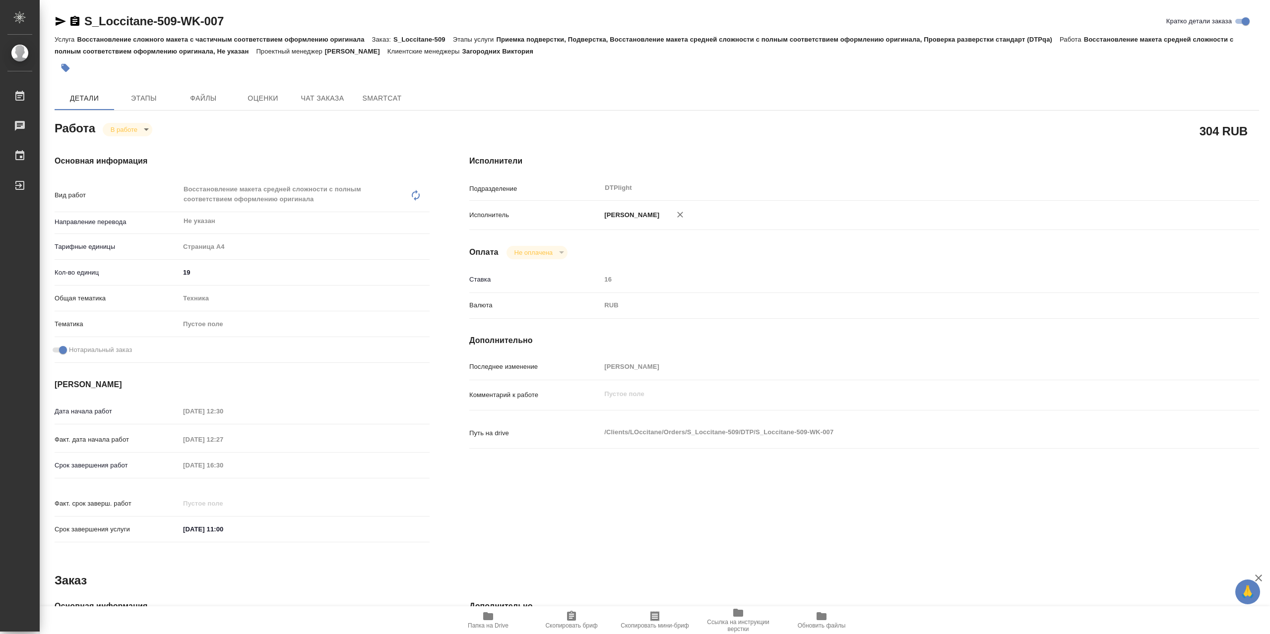
type textarea "x"
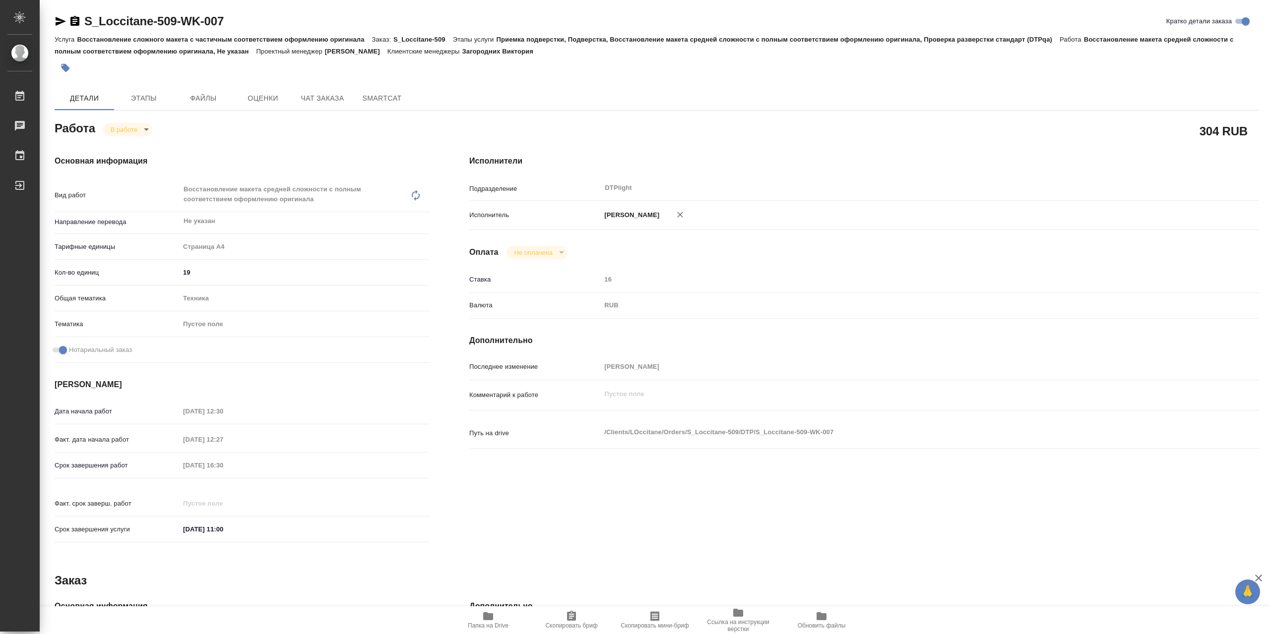
type textarea "x"
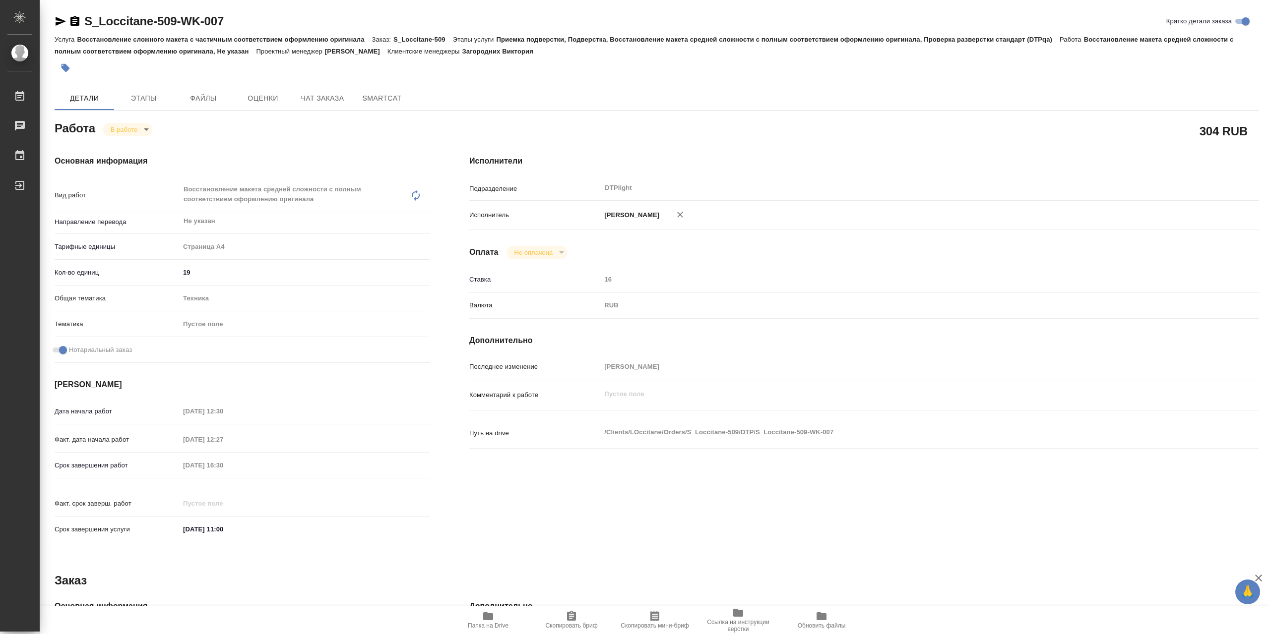
type textarea "x"
